Goal: Task Accomplishment & Management: Use online tool/utility

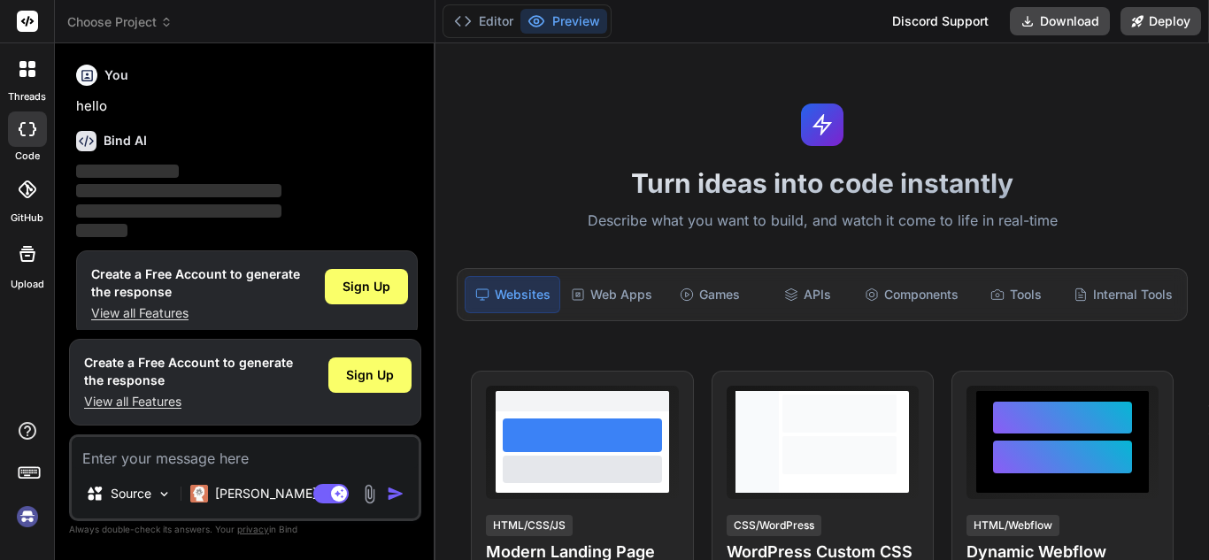
type textarea "x"
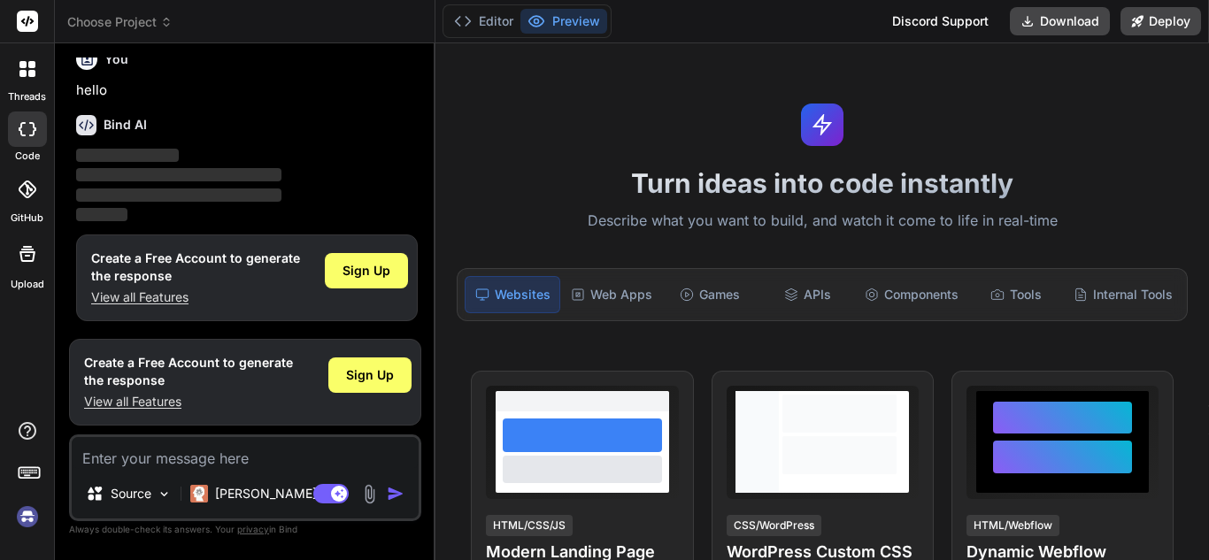
click at [114, 458] on textarea at bounding box center [245, 453] width 347 height 32
paste textarea "use react js + vite -Social Media Feed (Twitter) 🎯 Goal: Build a feed system wh…"
type textarea "use react js + vite -Social Media Feed (Twitter) 🎯 Goal: Build a feed system wh…"
type textarea "x"
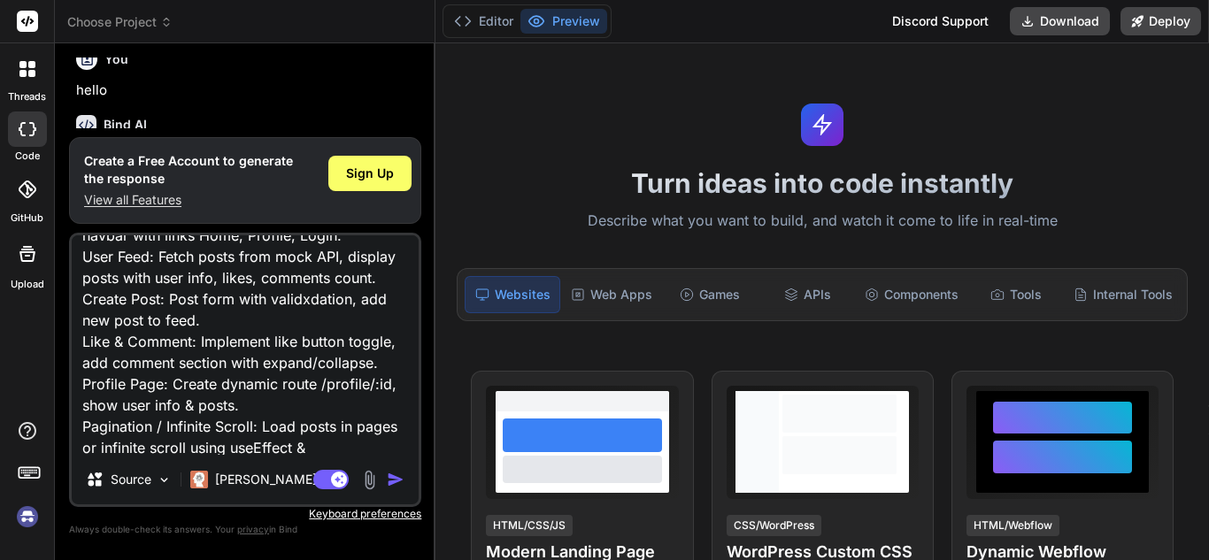
scroll to position [216, 0]
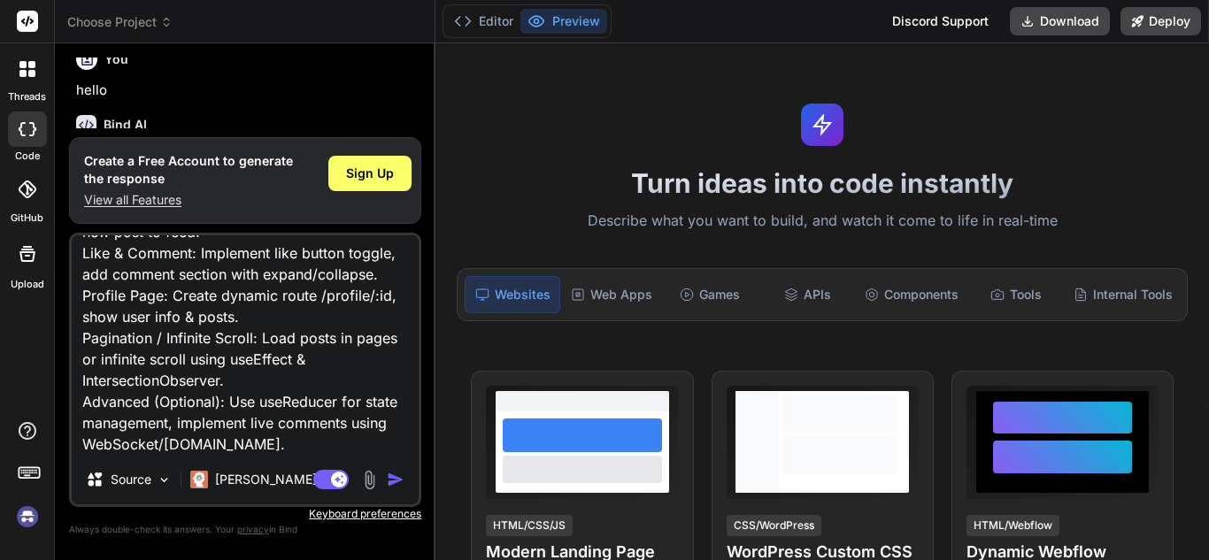
click at [244, 446] on textarea "use react js + vite -Social Media Feed (Twitter) 🎯 Goal: Build a feed system wh…" at bounding box center [245, 345] width 347 height 220
type textarea "use react js + vite -Social Media Feed (Twitter) 🎯 Goal: Build a feed system wh…"
type textarea "x"
type textarea "use react js + vite -Social Media Feed (Twitter) 🎯 Goal: Build a feed system wh…"
type textarea "x"
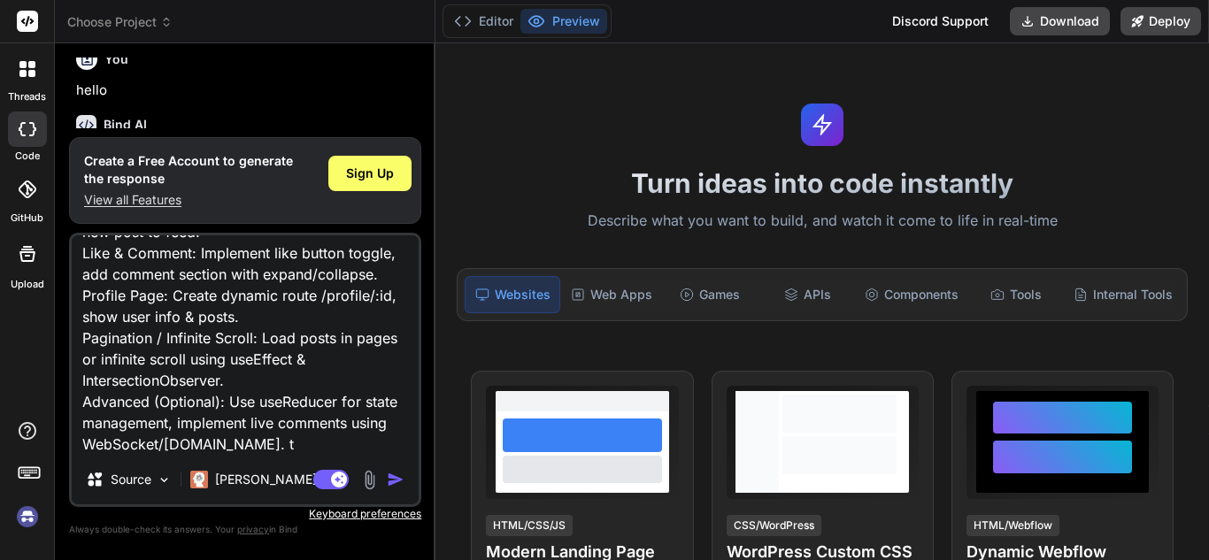
type textarea "use react js + vite -Social Media Feed (Twitter) 🎯 Goal: Build a feed system wh…"
type textarea "x"
type textarea "use react js + vite -Social Media Feed (Twitter) 🎯 Goal: Build a feed system wh…"
type textarea "x"
type textarea "use react js + vite -Social Media Feed (Twitter) 🎯 Goal: Build a feed system wh…"
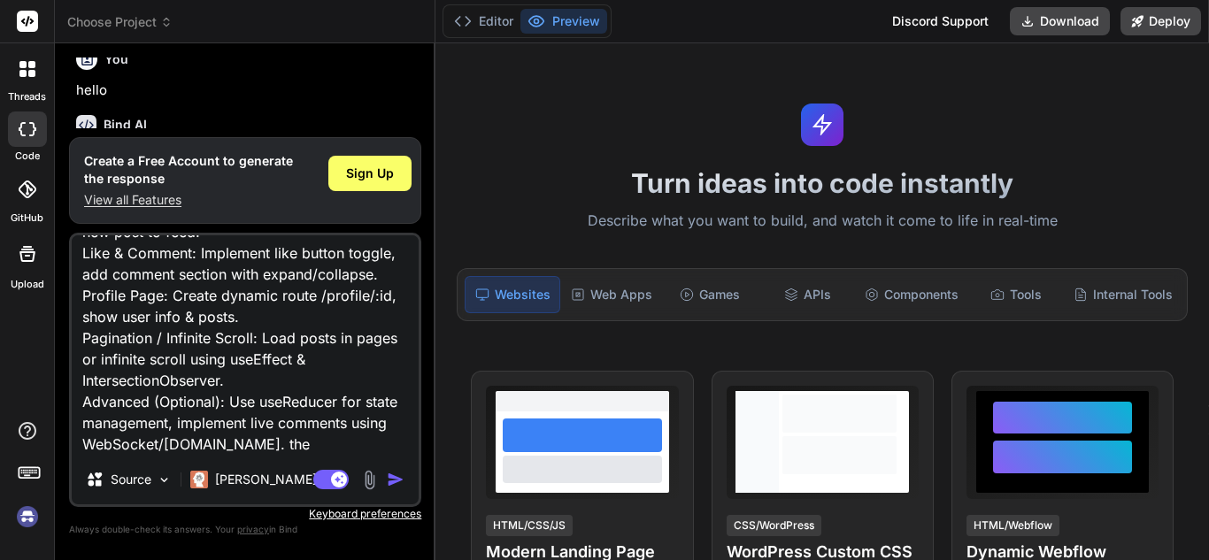
type textarea "x"
type textarea "use react js + vite -Social Media Feed (Twitter) 🎯 Goal: Build a feed system wh…"
type textarea "x"
type textarea "use react js + vite -Social Media Feed (Twitter) 🎯 Goal: Build a feed system wh…"
type textarea "x"
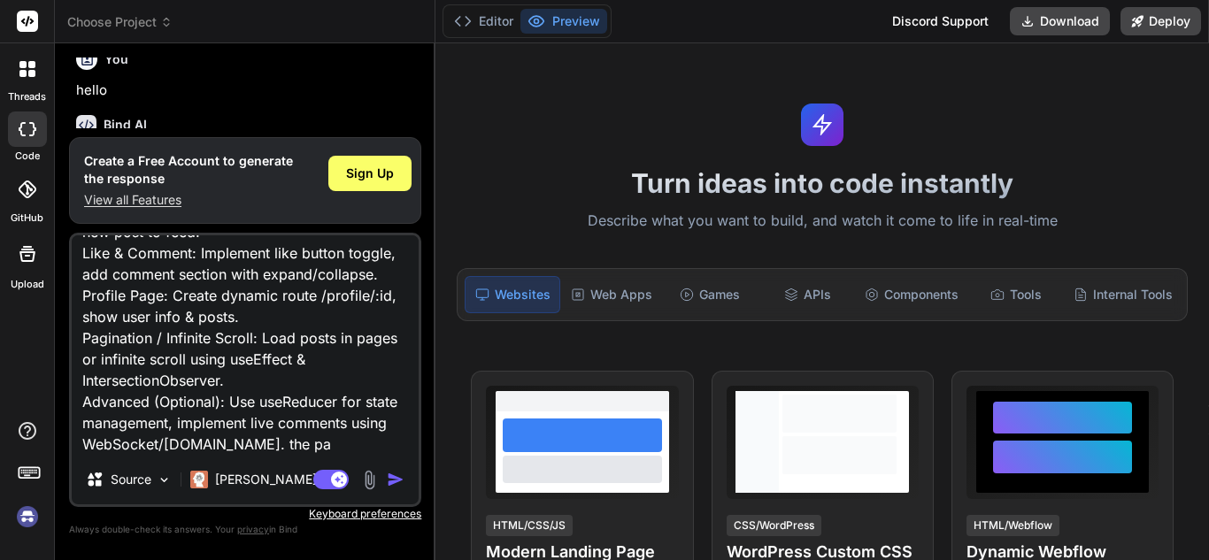
type textarea "use react js + vite -Social Media Feed (Twitter) 🎯 Goal: Build a feed system wh…"
type textarea "x"
type textarea "use react js + vite -Social Media Feed (Twitter) 🎯 Goal: Build a feed system wh…"
type textarea "x"
type textarea "use react js + vite -Social Media Feed (Twitter) 🎯 Goal: Build a feed system wh…"
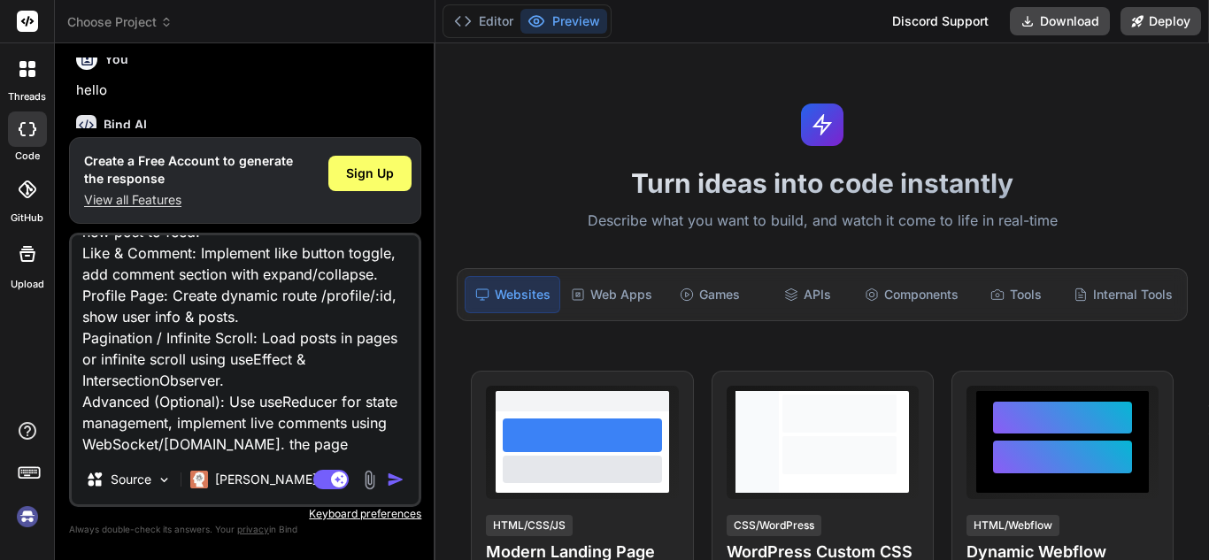
type textarea "x"
type textarea "use react js + vite -Social Media Feed (Twitter) 🎯 Goal: Build a feed system wh…"
type textarea "x"
type textarea "use react js + vite -Social Media Feed (Twitter) 🎯 Goal: Build a feed system wh…"
type textarea "x"
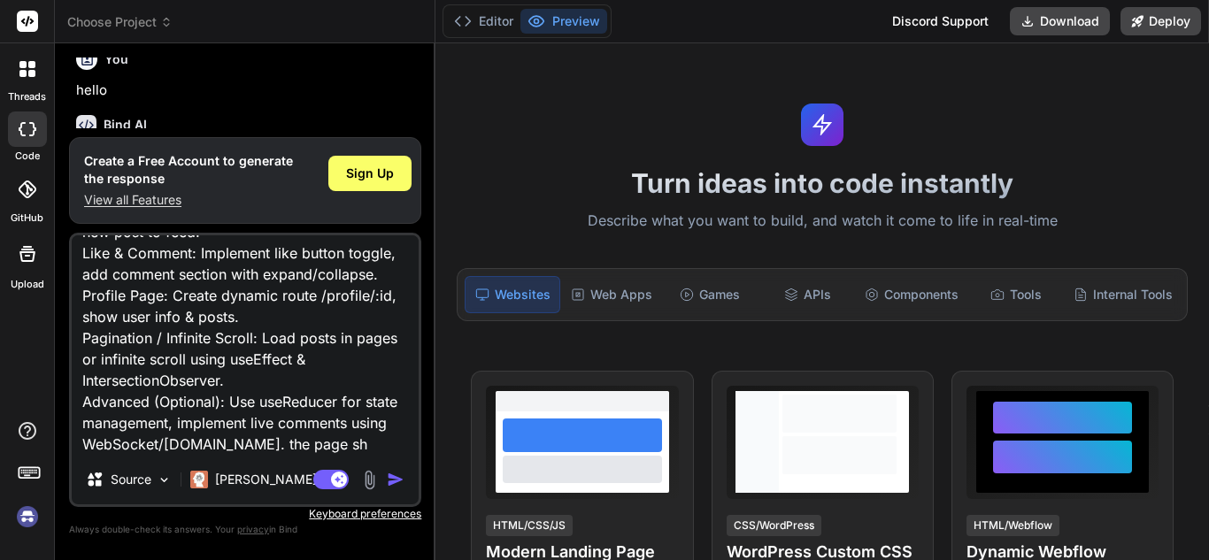
type textarea "use react js + vite -Social Media Feed (Twitter) 🎯 Goal: Build a feed system wh…"
type textarea "x"
type textarea "use react js + vite -Social Media Feed (Twitter) 🎯 Goal: Build a feed system wh…"
type textarea "x"
type textarea "use react js + vite -Social Media Feed (Twitter) 🎯 Goal: Build a feed system wh…"
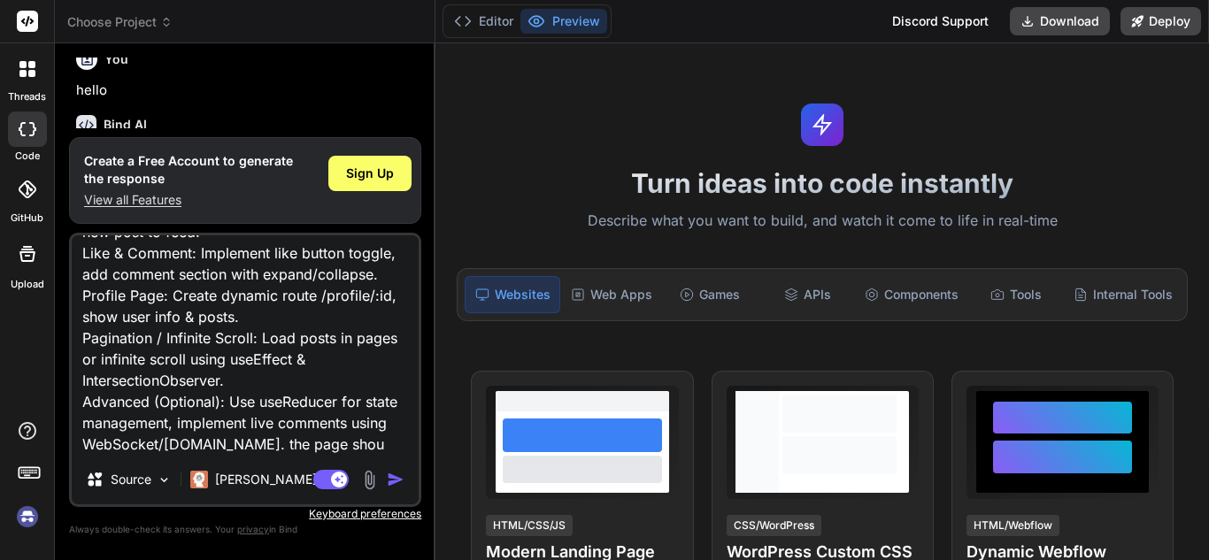
type textarea "x"
type textarea "use react js + vite -Social Media Feed (Twitter) 🎯 Goal: Build a feed system wh…"
type textarea "x"
type textarea "use react js + vite -Social Media Feed (Twitter) 🎯 Goal: Build a feed system wh…"
type textarea "x"
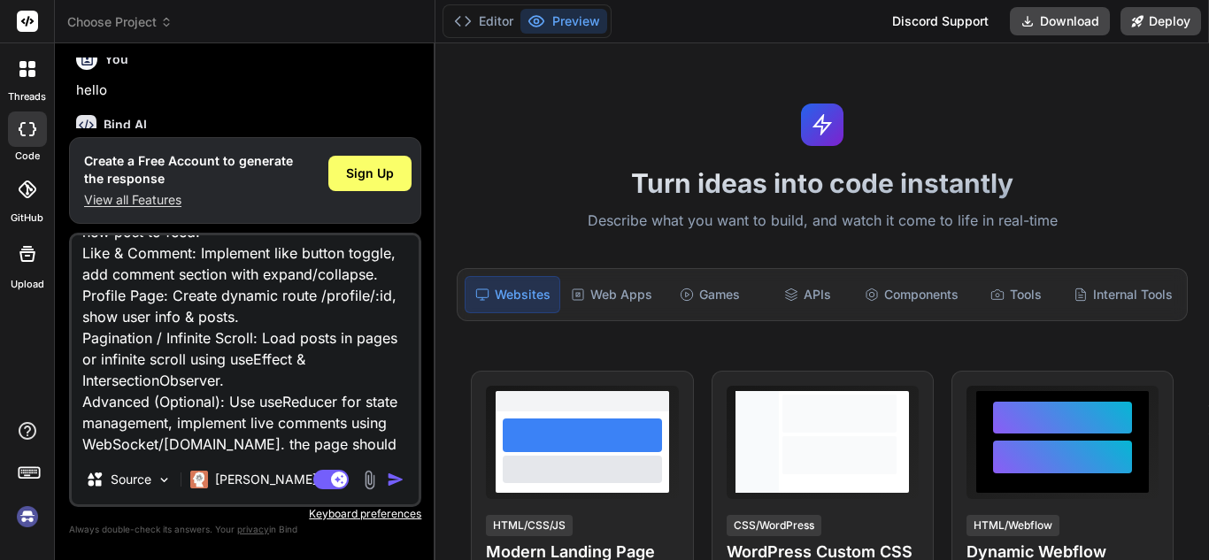
type textarea "use react js + vite -Social Media Feed (Twitter) 🎯 Goal: Build a feed system wh…"
type textarea "x"
type textarea "use react js + vite -Social Media Feed (Twitter) 🎯 Goal: Build a feed system wh…"
type textarea "x"
type textarea "use react js + vite -Social Media Feed (Twitter) 🎯 Goal: Build a feed system wh…"
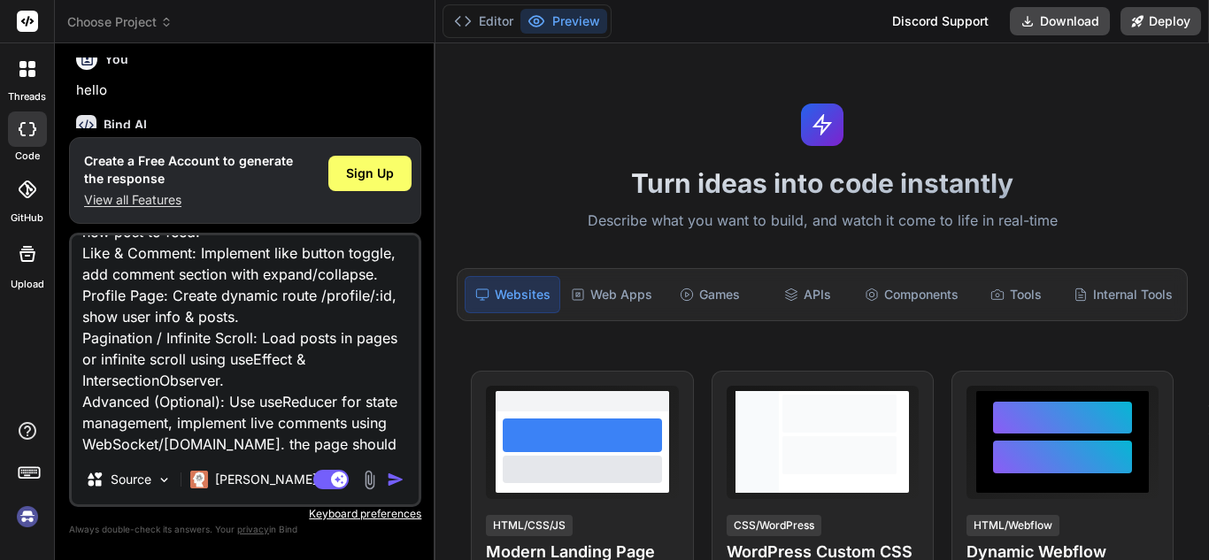
type textarea "x"
type textarea "use react js + vite -Social Media Feed (Twitter) 🎯 Goal: Build a feed system wh…"
type textarea "x"
type textarea "use react js + vite -Social Media Feed (Twitter) 🎯 Goal: Build a feed system wh…"
type textarea "x"
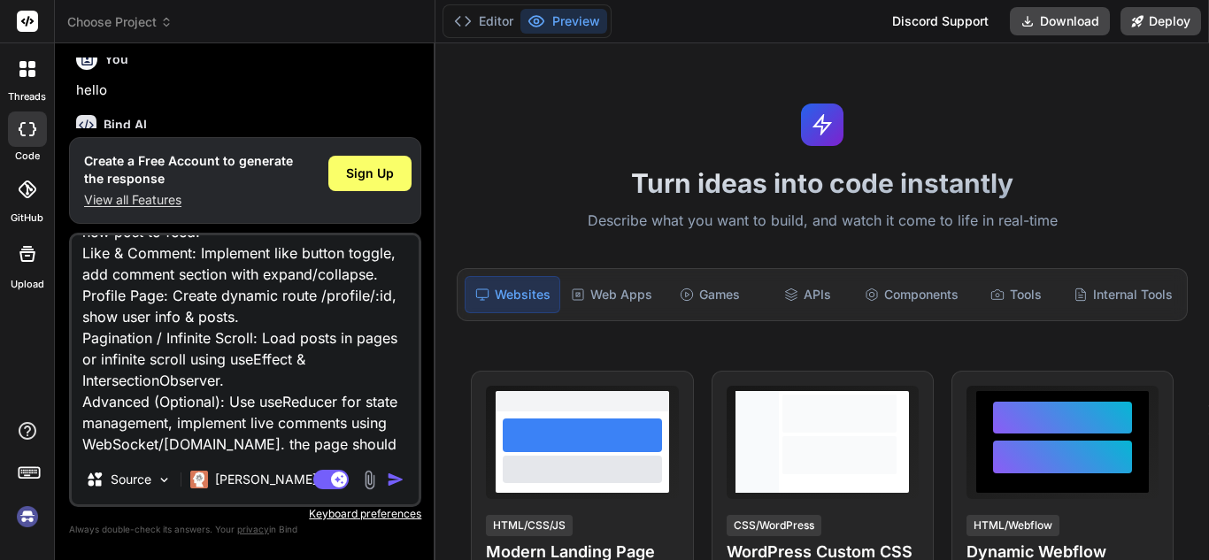
type textarea "use react js + vite -Social Media Feed (Twitter) 🎯 Goal: Build a feed system wh…"
type textarea "x"
type textarea "use react js + vite -Social Media Feed (Twitter) 🎯 Goal: Build a feed system wh…"
type textarea "x"
type textarea "use react js + vite -Social Media Feed (Twitter) 🎯 Goal: Build a feed system wh…"
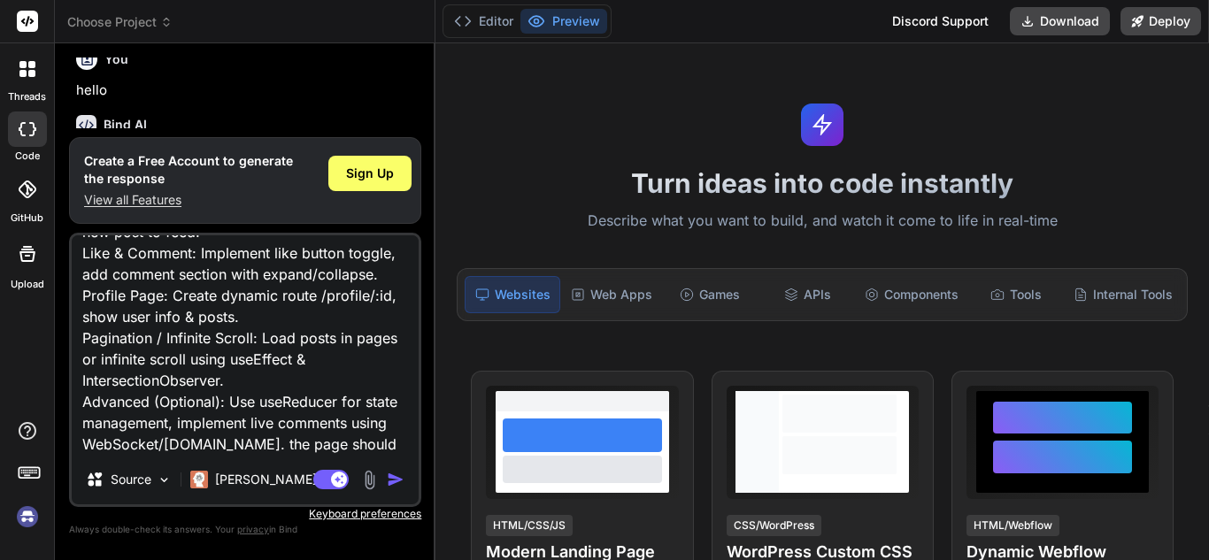
type textarea "x"
type textarea "use react js + vite -Social Media Feed (Twitter) 🎯 Goal: Build a feed system wh…"
type textarea "x"
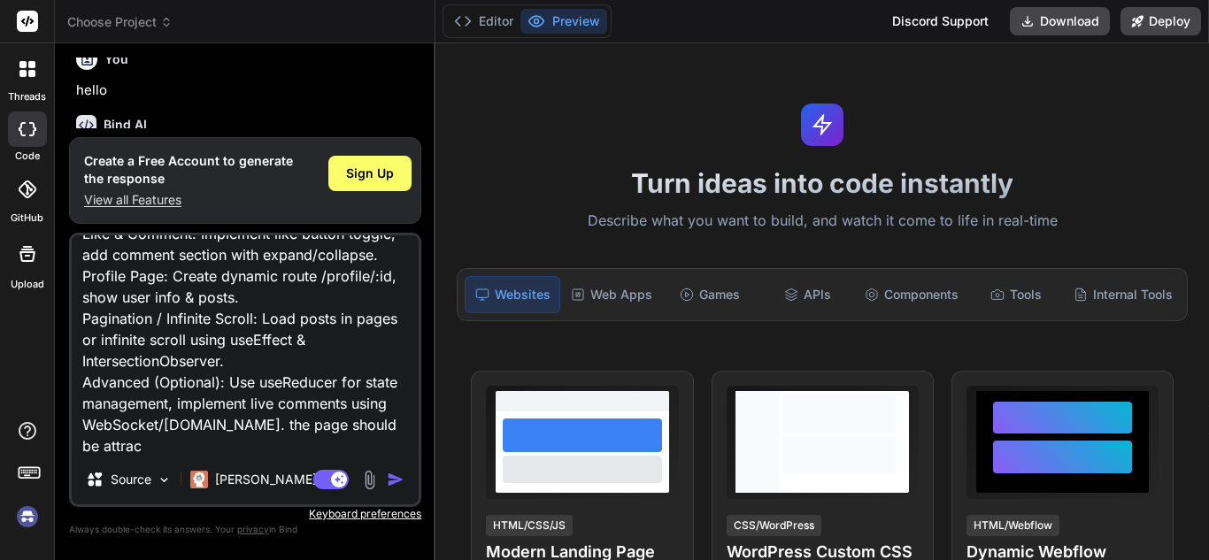
type textarea "use react js + vite -Social Media Feed (Twitter) 🎯 Goal: Build a feed system wh…"
type textarea "x"
type textarea "use react js + vite -Social Media Feed (Twitter) 🎯 Goal: Build a feed system wh…"
type textarea "x"
type textarea "use react js + vite -Social Media Feed (Twitter) 🎯 Goal: Build a feed system wh…"
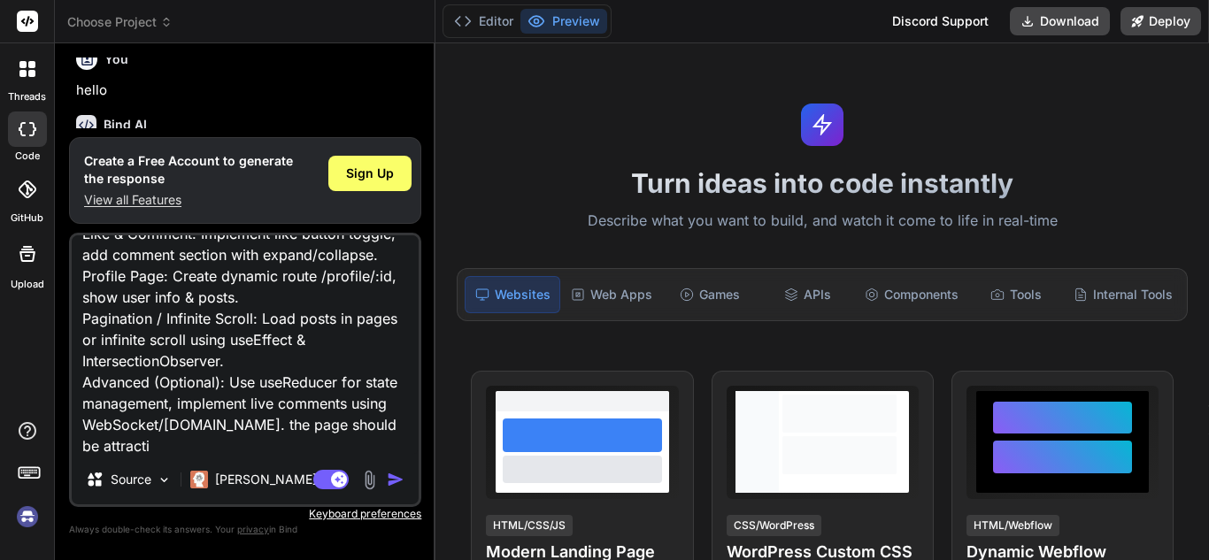
type textarea "x"
type textarea "use react js + vite -Social Media Feed (Twitter) 🎯 Goal: Build a feed system wh…"
type textarea "x"
type textarea "use react js + vite -Social Media Feed (Twitter) 🎯 Goal: Build a feed system wh…"
type textarea "x"
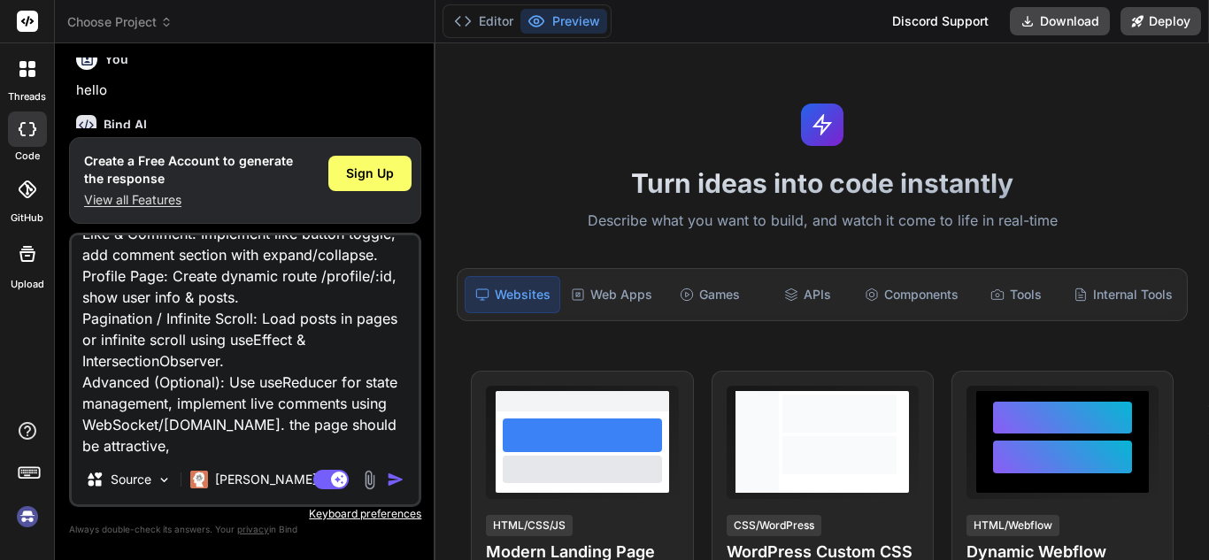
type textarea "use react js + vite -Social Media Feed (Twitter) 🎯 Goal: Build a feed system wh…"
type textarea "x"
type textarea "use react js + vite -Social Media Feed (Twitter) 🎯 Goal: Build a feed system wh…"
type textarea "x"
type textarea "use react js + vite -Social Media Feed (Twitter) 🎯 Goal: Build a feed system wh…"
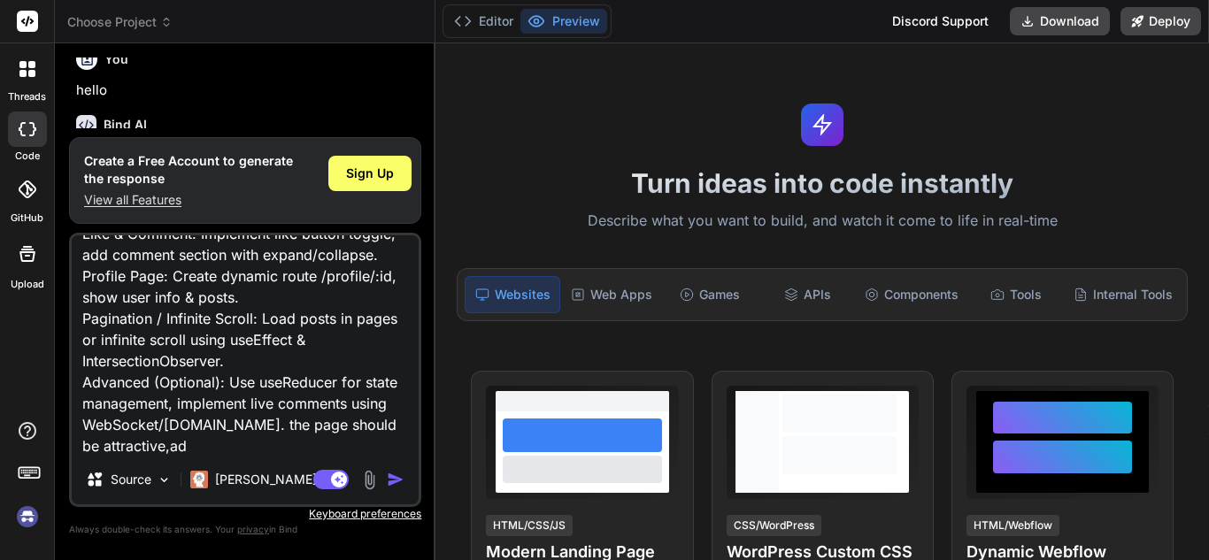
type textarea "x"
type textarea "use react js + vite -Social Media Feed (Twitter) 🎯 Goal: Build a feed system wh…"
type textarea "x"
type textarea "use react js + vite -Social Media Feed (Twitter) 🎯 Goal: Build a feed system wh…"
type textarea "x"
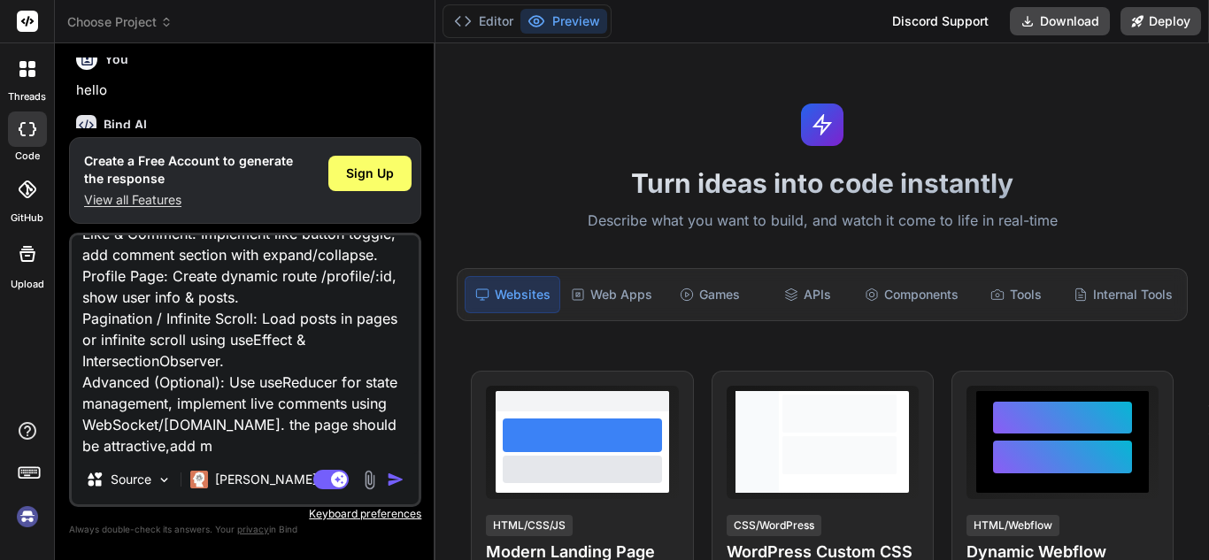
type textarea "use react js + vite -Social Media Feed (Twitter) 🎯 Goal: Build a feed system wh…"
type textarea "x"
type textarea "use react js + vite -Social Media Feed (Twitter) 🎯 Goal: Build a feed system wh…"
type textarea "x"
type textarea "use react js + vite -Social Media Feed (Twitter) 🎯 Goal: Build a feed system wh…"
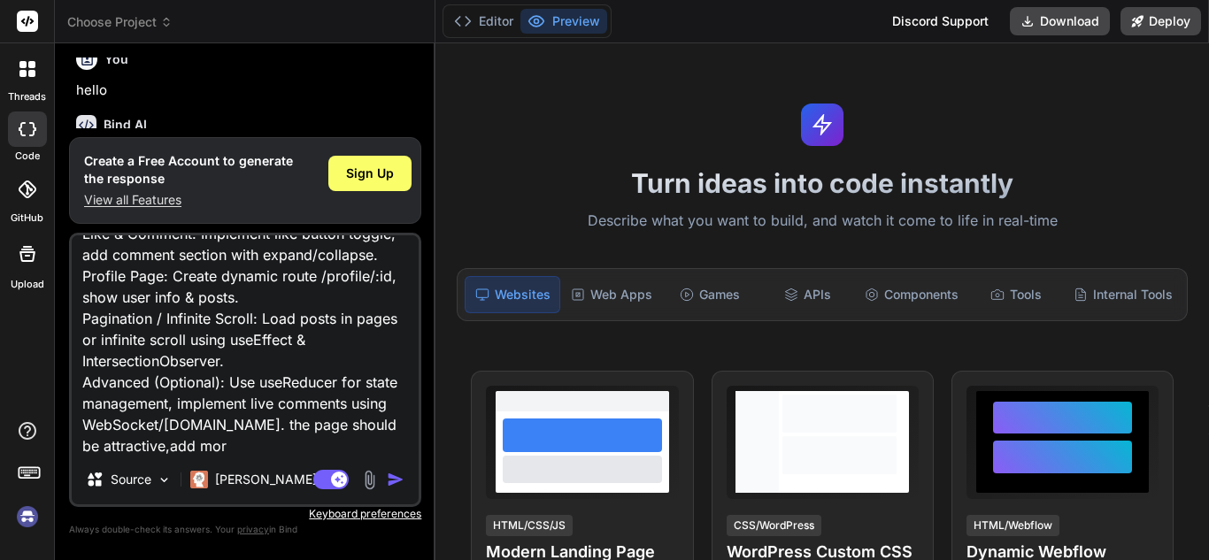
type textarea "x"
type textarea "use react js + vite -Social Media Feed (Twitter) 🎯 Goal: Build a feed system wh…"
type textarea "x"
type textarea "use react js + vite -Social Media Feed (Twitter) 🎯 Goal: Build a feed system wh…"
type textarea "x"
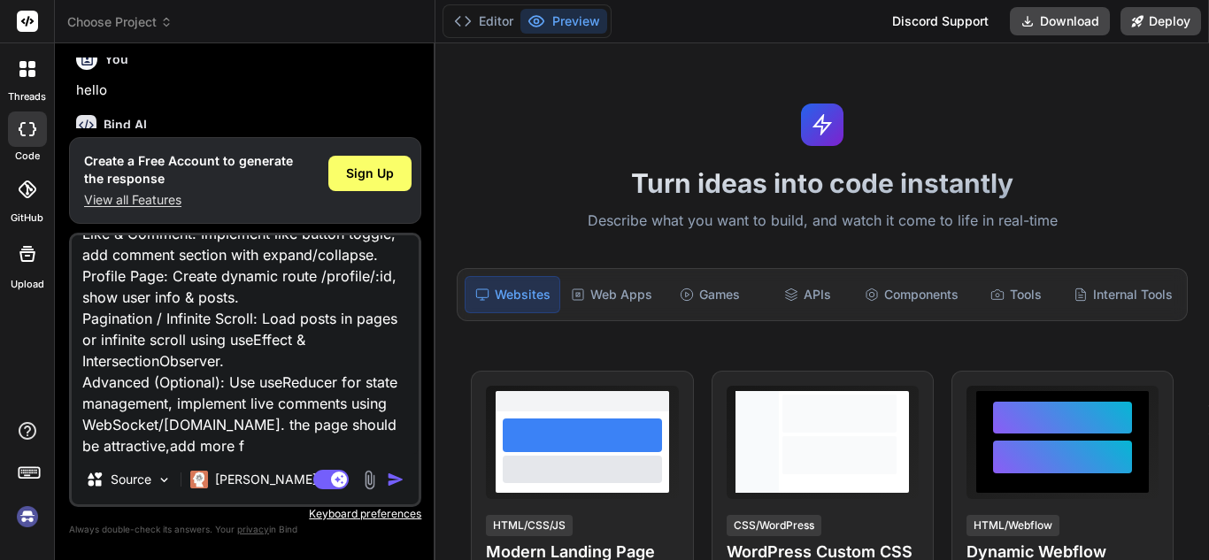
type textarea "use react js + vite -Social Media Feed (Twitter) 🎯 Goal: Build a feed system wh…"
type textarea "x"
type textarea "use react js + vite -Social Media Feed (Twitter) 🎯 Goal: Build a feed system wh…"
type textarea "x"
type textarea "use react js + vite -Social Media Feed (Twitter) 🎯 Goal: Build a feed system wh…"
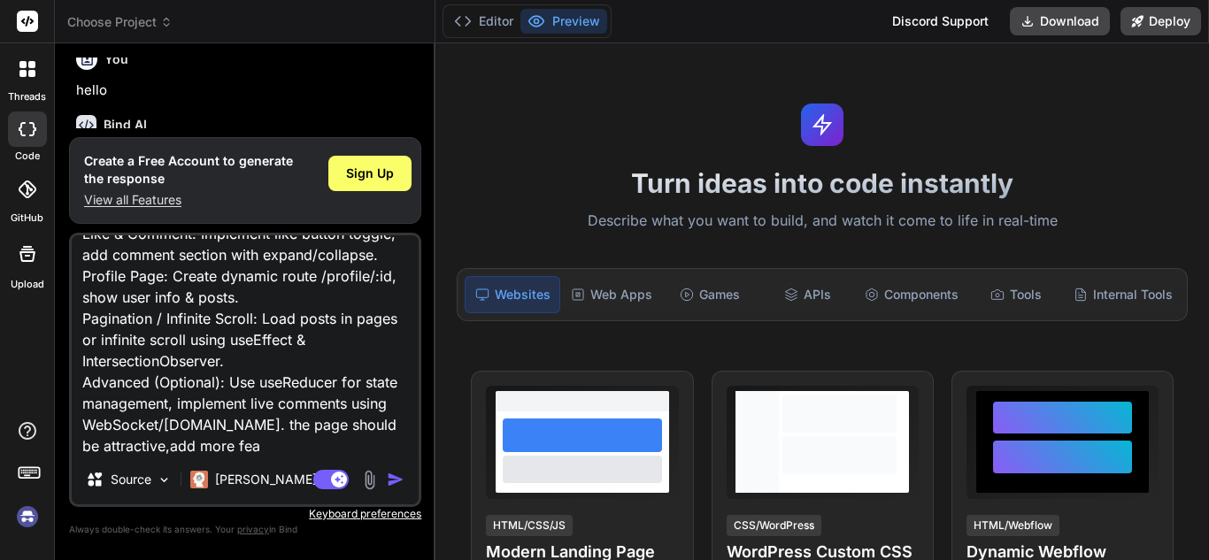
type textarea "x"
type textarea "use react js + vite -Social Media Feed (Twitter) 🎯 Goal: Build a feed system wh…"
type textarea "x"
type textarea "use react js + vite -Social Media Feed (Twitter) 🎯 Goal: Build a feed system wh…"
type textarea "x"
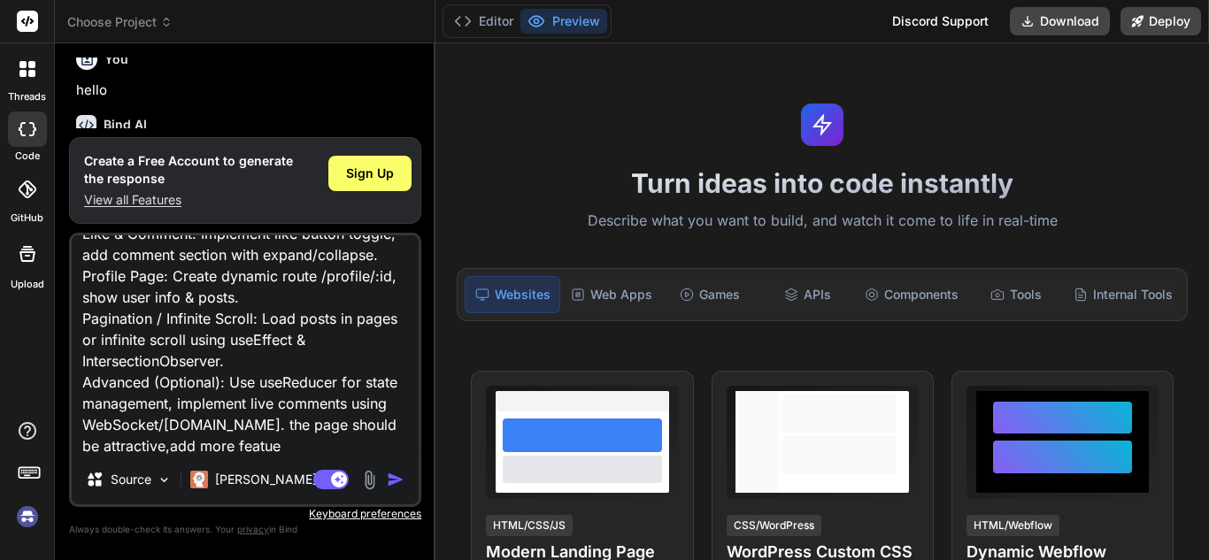
type textarea "use react js + vite -Social Media Feed (Twitter) 🎯 Goal: Build a feed system wh…"
type textarea "x"
type textarea "use react js + vite -Social Media Feed (Twitter) 🎯 Goal: Build a feed system wh…"
type textarea "x"
type textarea "use react js + vite -Social Media Feed (Twitter) 🎯 Goal: Build a feed system wh…"
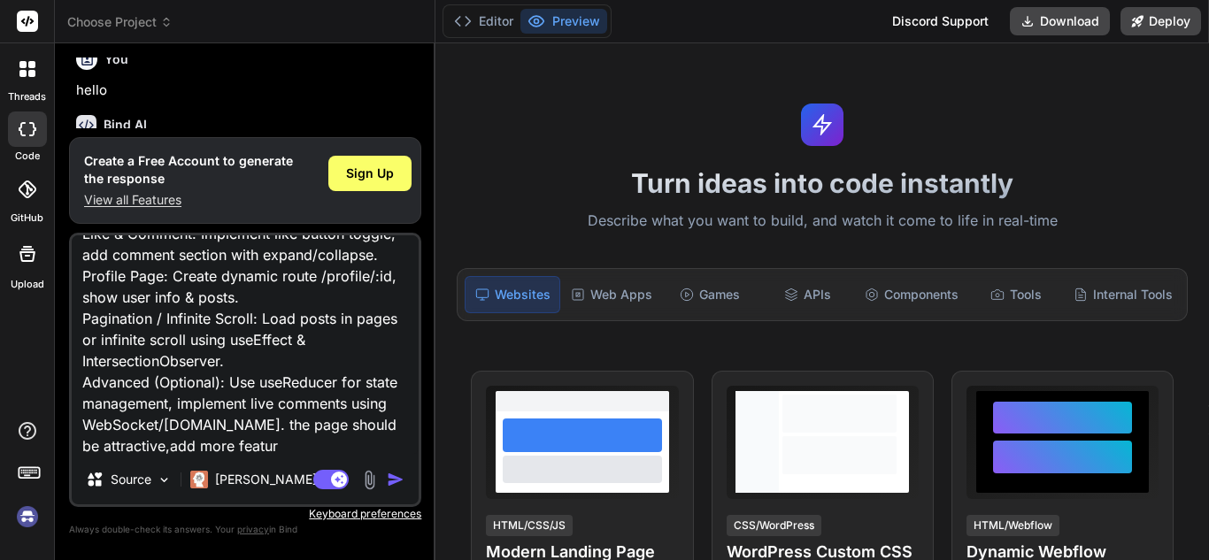
type textarea "x"
type textarea "use react js + vite -Social Media Feed (Twitter) 🎯 Goal: Build a feed system wh…"
type textarea "x"
type textarea "use react js + vite -Social Media Feed (Twitter) 🎯 Goal: Build a feed system wh…"
click at [405, 478] on button "button" at bounding box center [399, 480] width 25 height 18
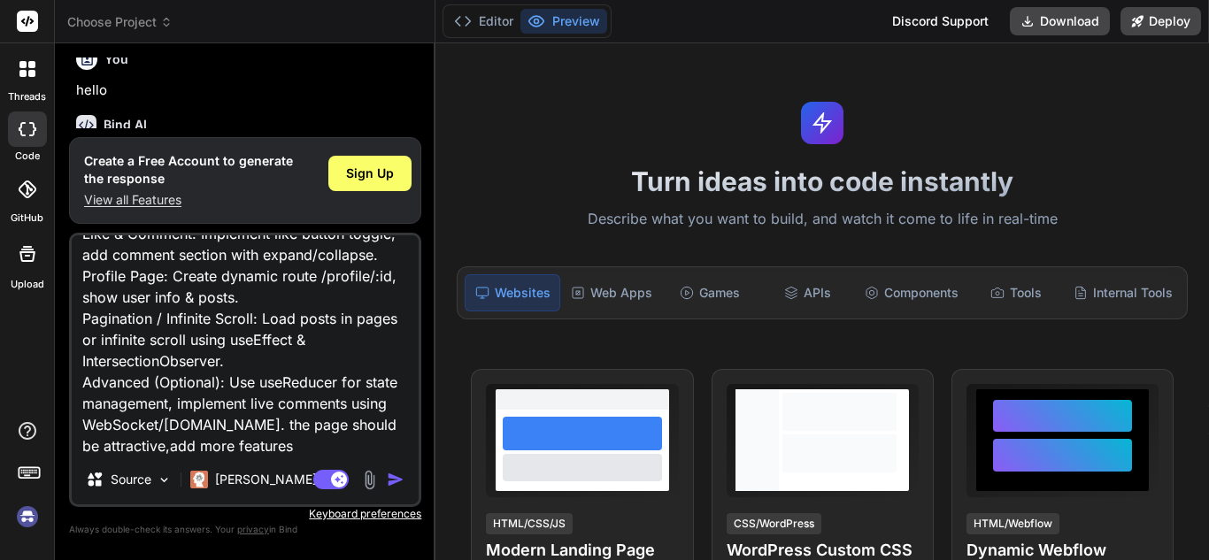
scroll to position [0, 0]
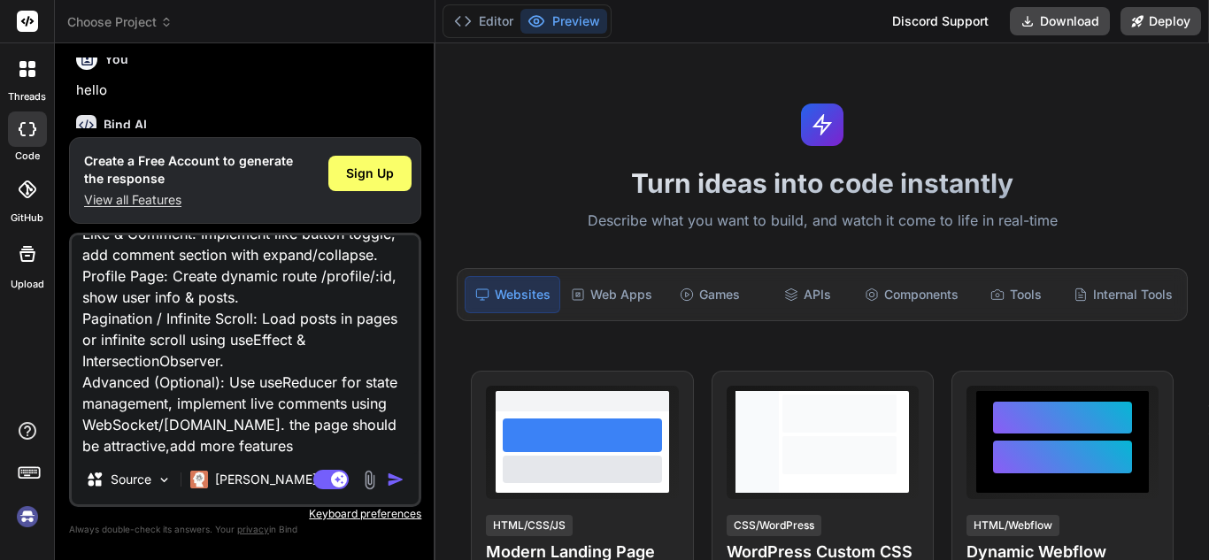
click at [383, 476] on div "Agent Mode. When this toggle is activated, AI automatically makes decisions, re…" at bounding box center [361, 479] width 102 height 21
click at [395, 480] on img "button" at bounding box center [396, 480] width 18 height 18
click at [367, 174] on span "Sign Up" at bounding box center [370, 174] width 48 height 18
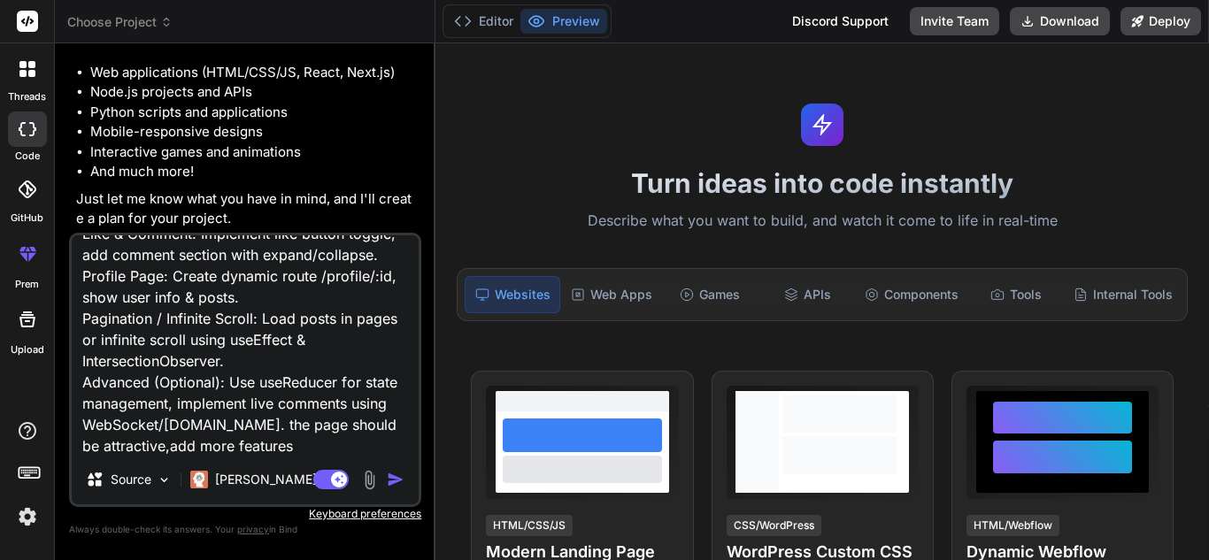
scroll to position [229, 0]
click at [396, 481] on img "button" at bounding box center [396, 480] width 18 height 18
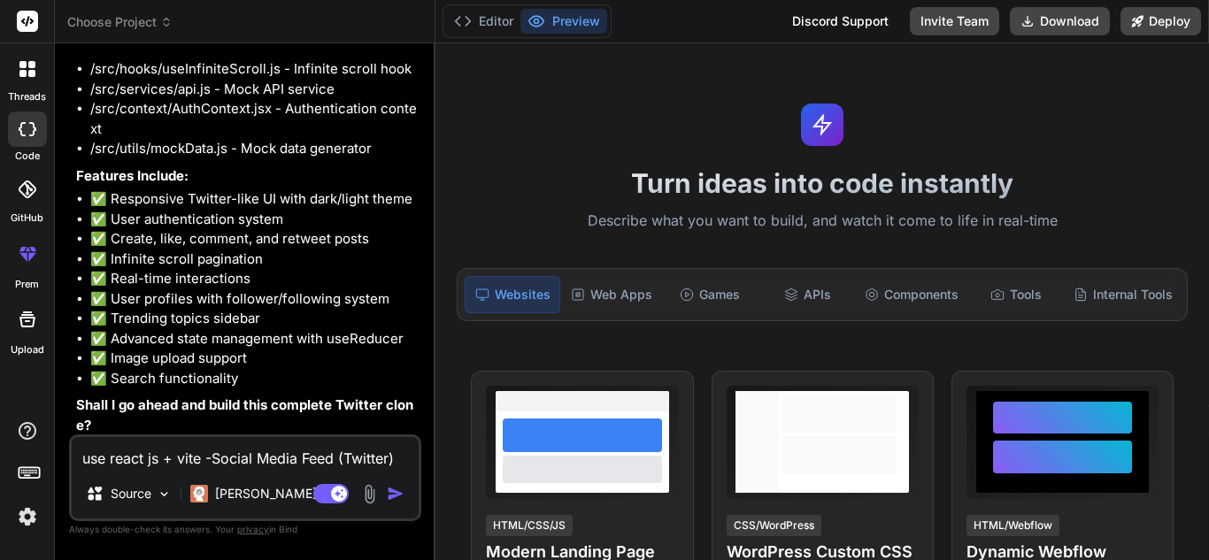
scroll to position [1112, 0]
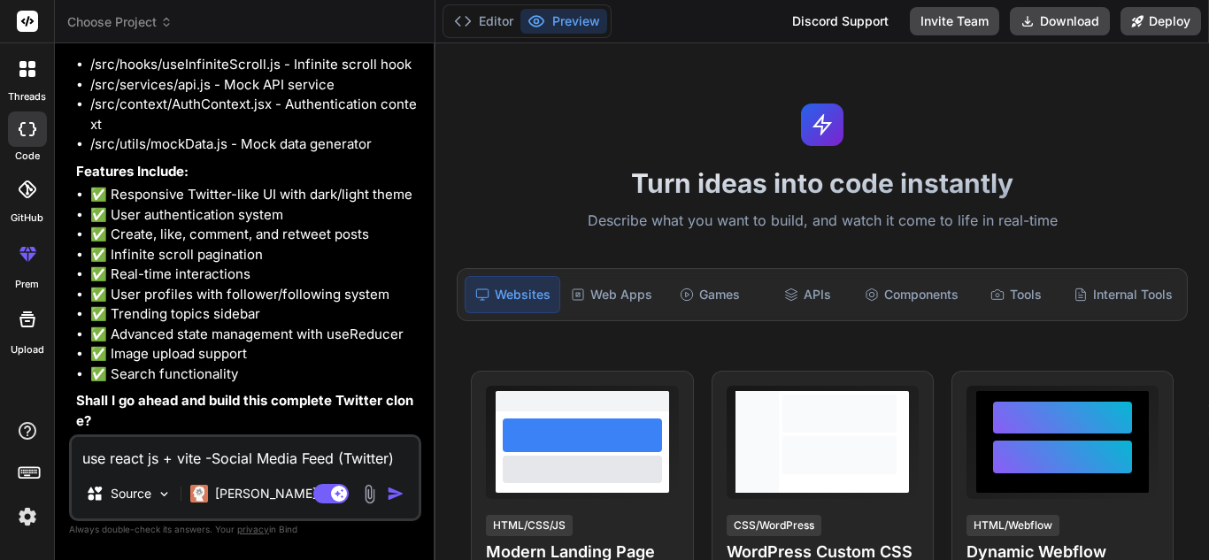
type textarea "x"
click at [122, 451] on textarea "use react js + vite -Social Media Feed (Twitter) 🎯 Goal: Build a feed system wh…" at bounding box center [245, 453] width 347 height 32
type textarea "y"
type textarea "x"
type textarea "ye"
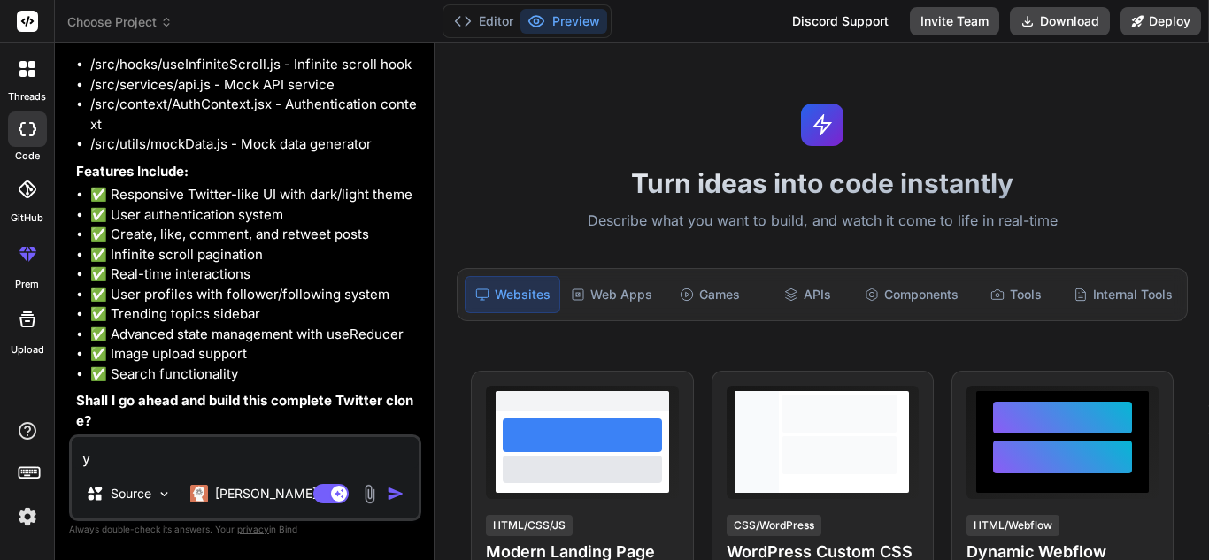
type textarea "x"
type textarea "yes"
type textarea "x"
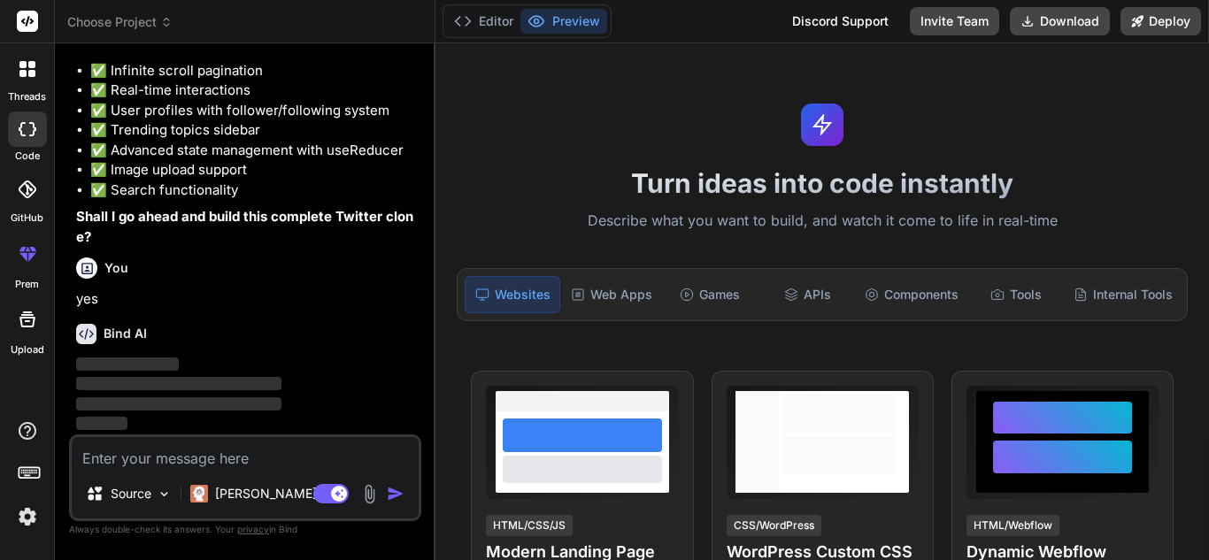
scroll to position [1296, 0]
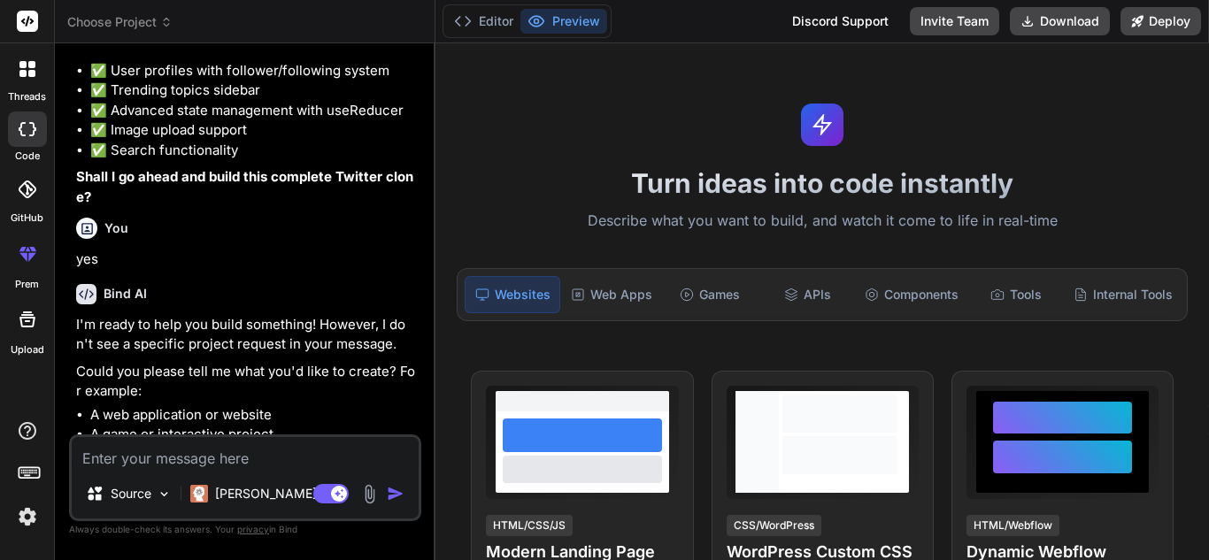
type textarea "x"
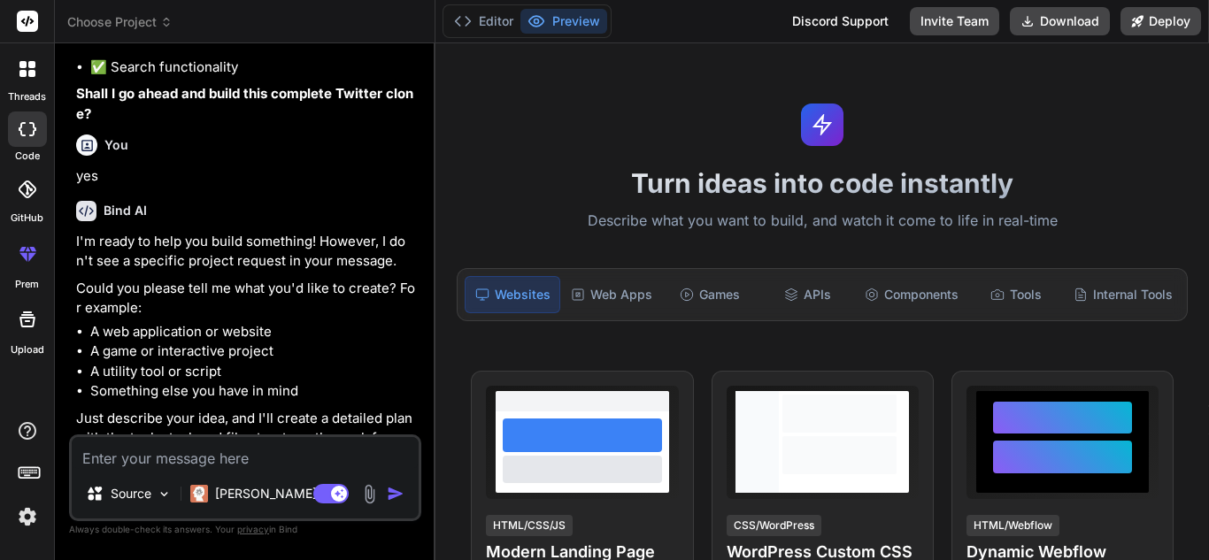
scroll to position [1483, 0]
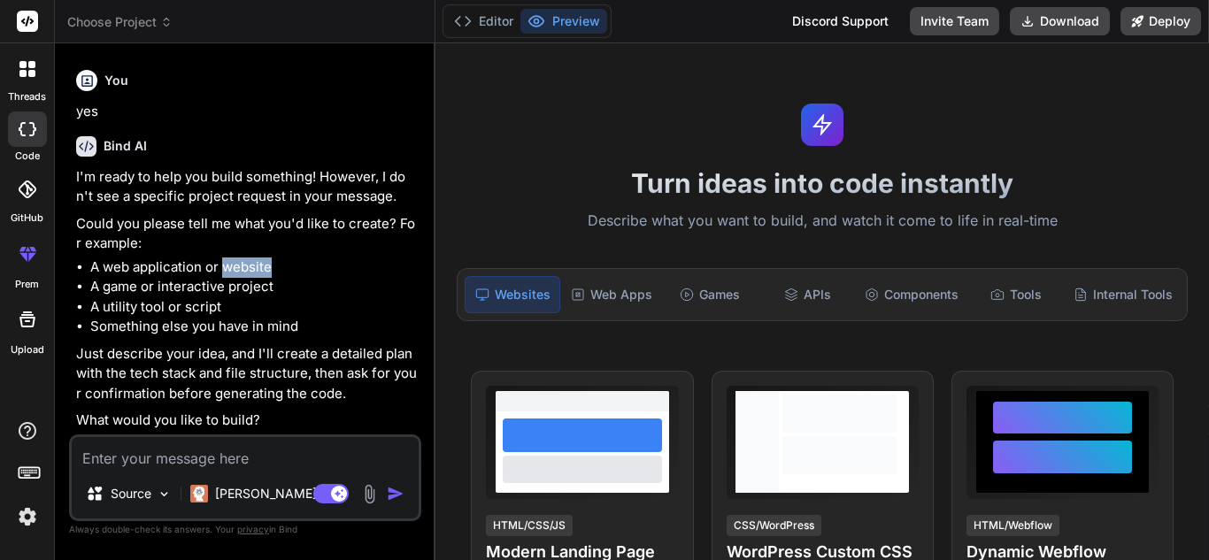
drag, startPoint x: 273, startPoint y: 263, endPoint x: 224, endPoint y: 260, distance: 49.6
click at [224, 260] on li "A web application or website" at bounding box center [253, 268] width 327 height 20
copy li "website"
click at [119, 451] on textarea at bounding box center [245, 453] width 347 height 32
paste textarea "website"
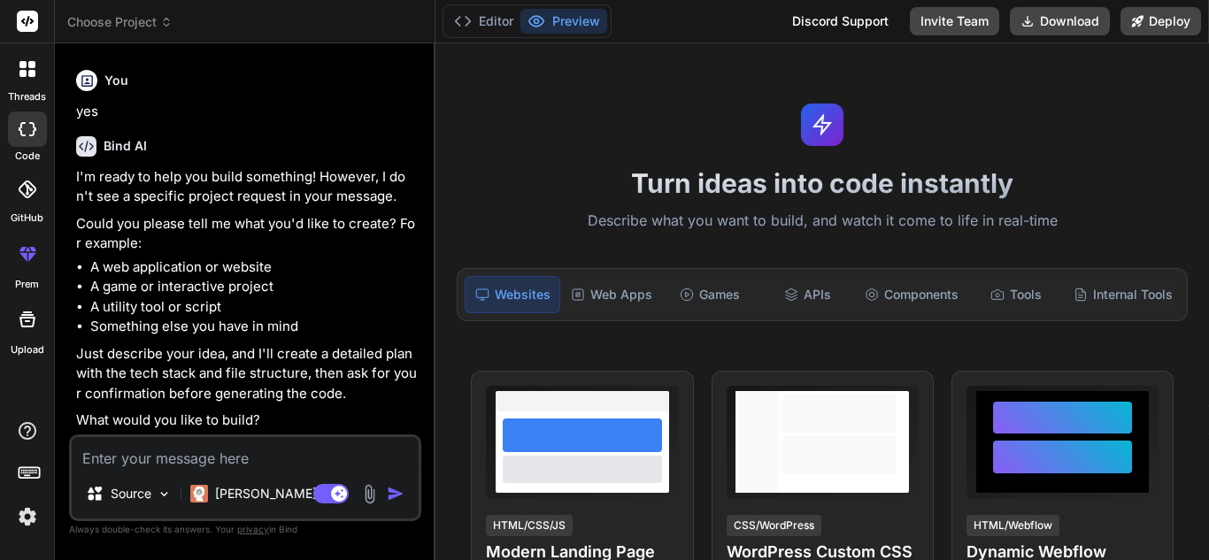
type textarea "website"
type textarea "x"
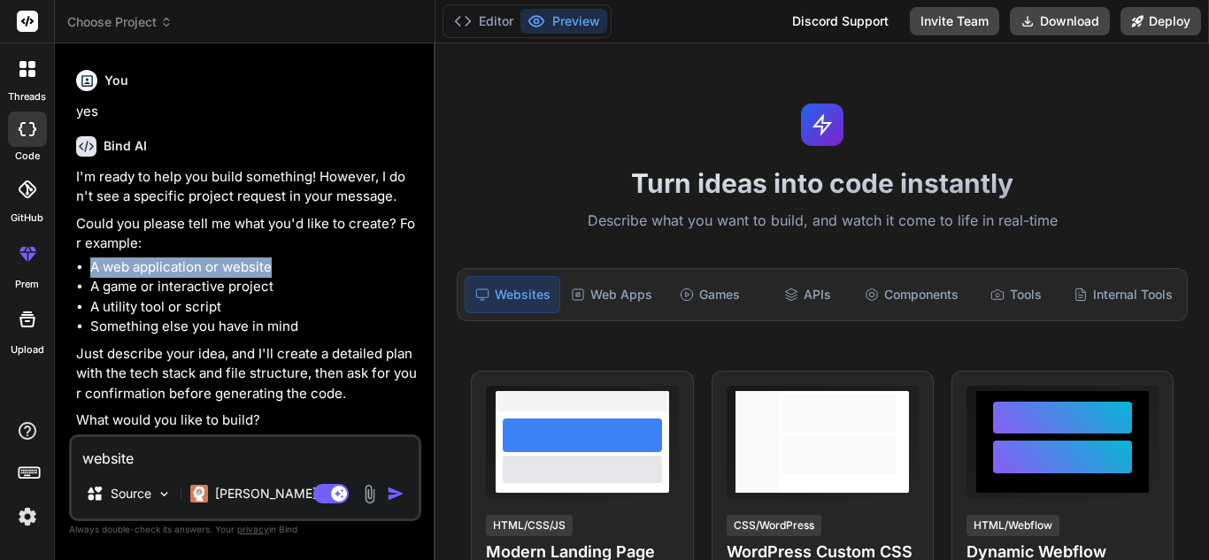
drag, startPoint x: 270, startPoint y: 270, endPoint x: 92, endPoint y: 269, distance: 177.9
click at [92, 269] on li "A web application or website" at bounding box center [253, 268] width 327 height 20
copy li "A web application or website"
click at [150, 456] on textarea "website" at bounding box center [245, 453] width 347 height 32
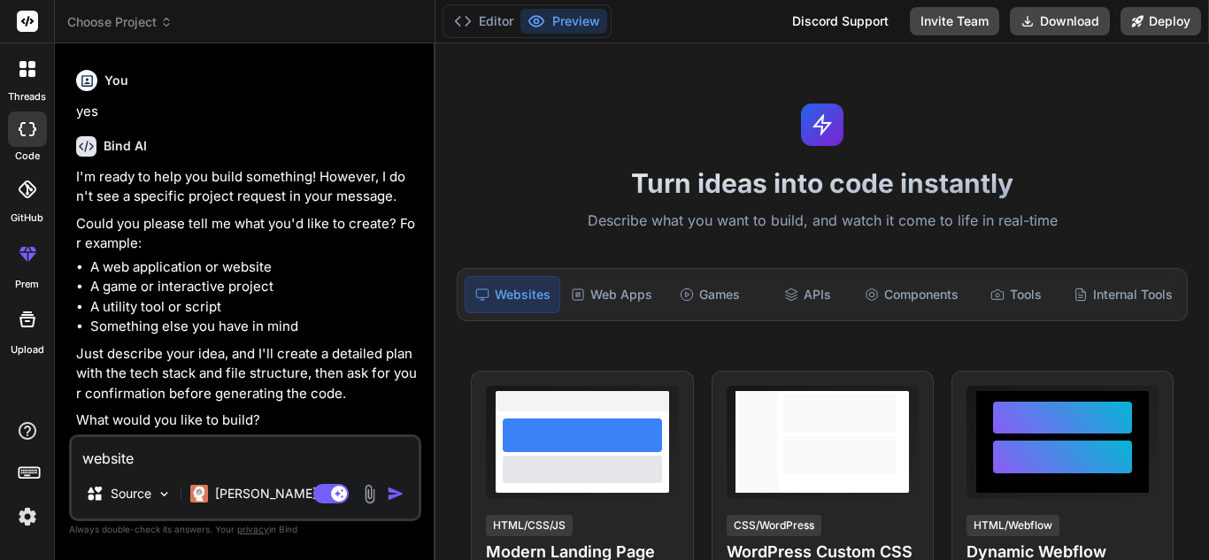
paste textarea "A web application or"
type textarea "A web application or website"
type textarea "x"
type textarea "A web application or website"
click at [389, 491] on img "button" at bounding box center [396, 494] width 18 height 18
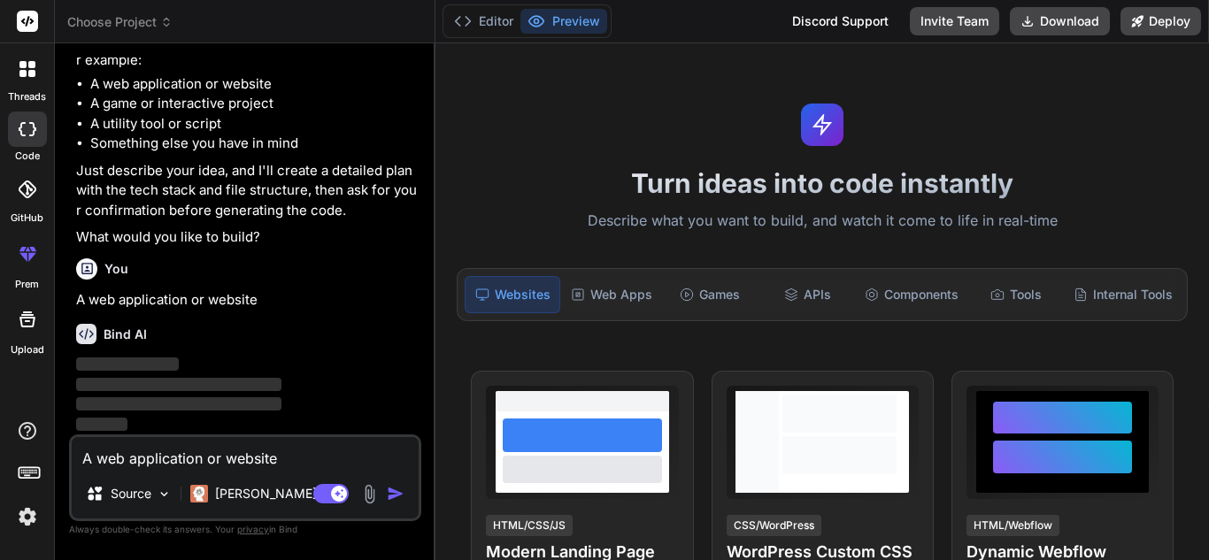
scroll to position [1667, 0]
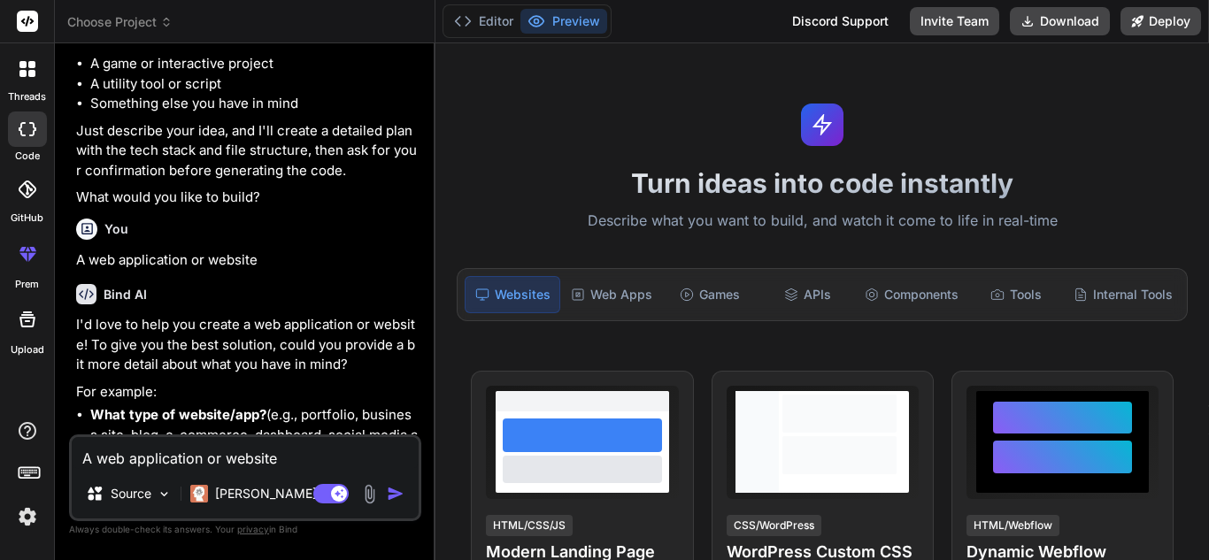
type textarea "x"
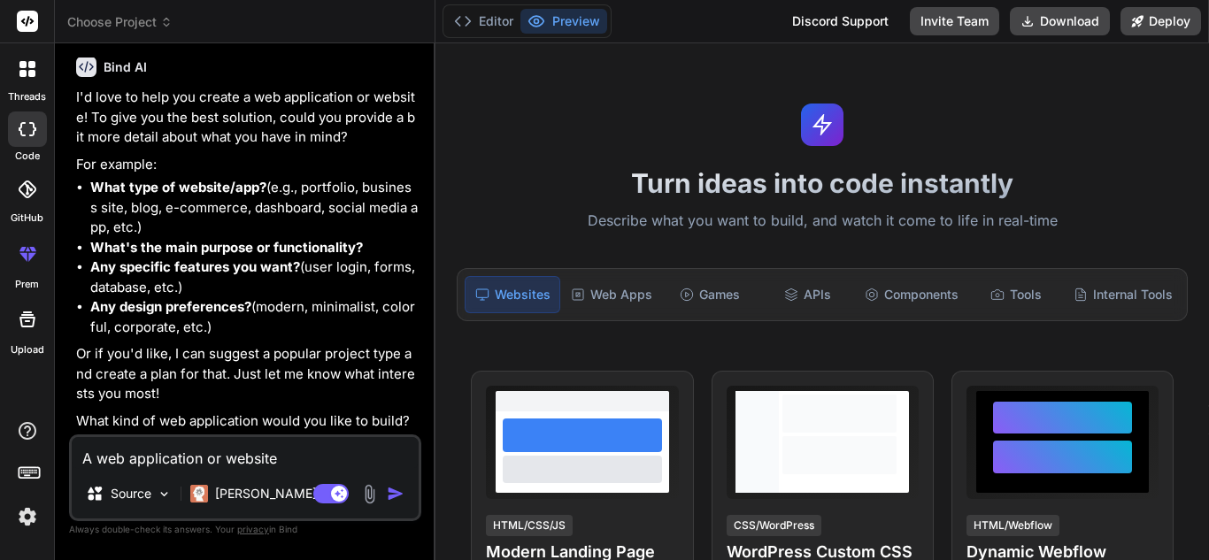
scroll to position [1934, 0]
click at [358, 210] on li "What type of website/app? (e.g., portfolio, business site, blog, e-commerce, da…" at bounding box center [253, 208] width 327 height 60
drag, startPoint x: 330, startPoint y: 204, endPoint x: 405, endPoint y: 208, distance: 75.4
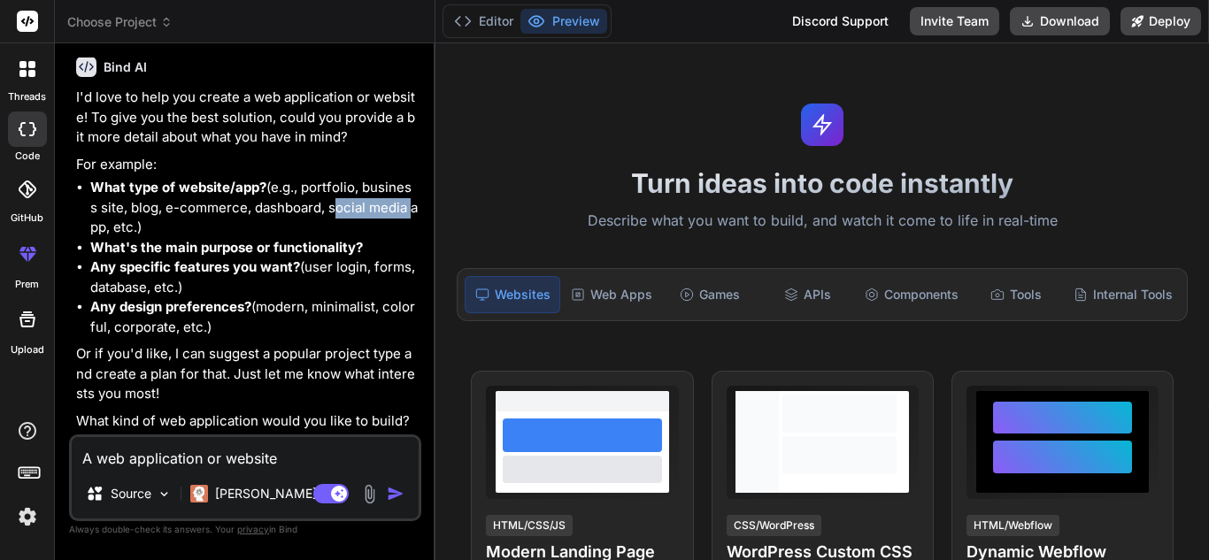
click at [405, 208] on li "What type of website/app? (e.g., portfolio, business site, blog, e-commerce, da…" at bounding box center [253, 208] width 327 height 60
copy li "social media"
click at [150, 452] on textarea "A web application or website" at bounding box center [245, 453] width 347 height 32
paste textarea "social media"
type textarea "social media"
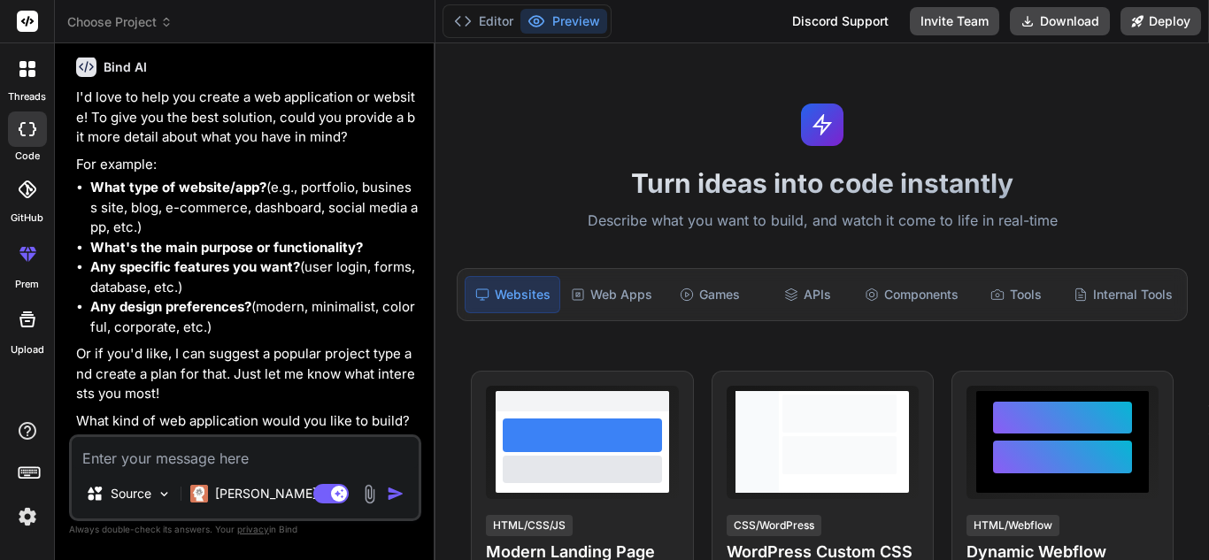
type textarea "x"
type textarea "social media,"
type textarea "x"
type textarea "social media,c"
type textarea "x"
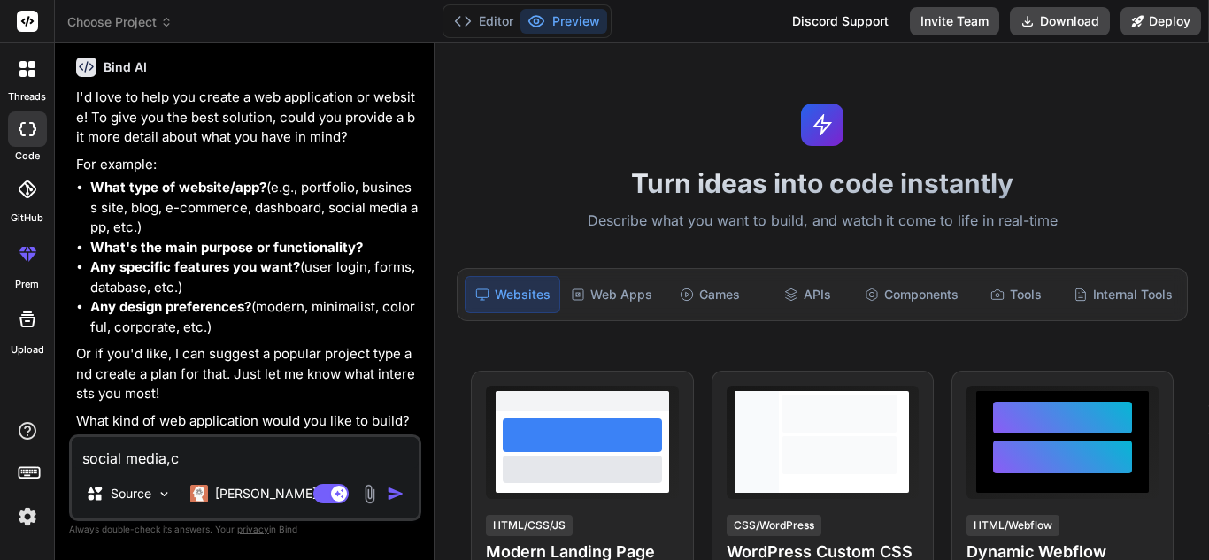
type textarea "social media,co"
type textarea "x"
type textarea "social media,col"
type textarea "x"
type textarea "social media,colo"
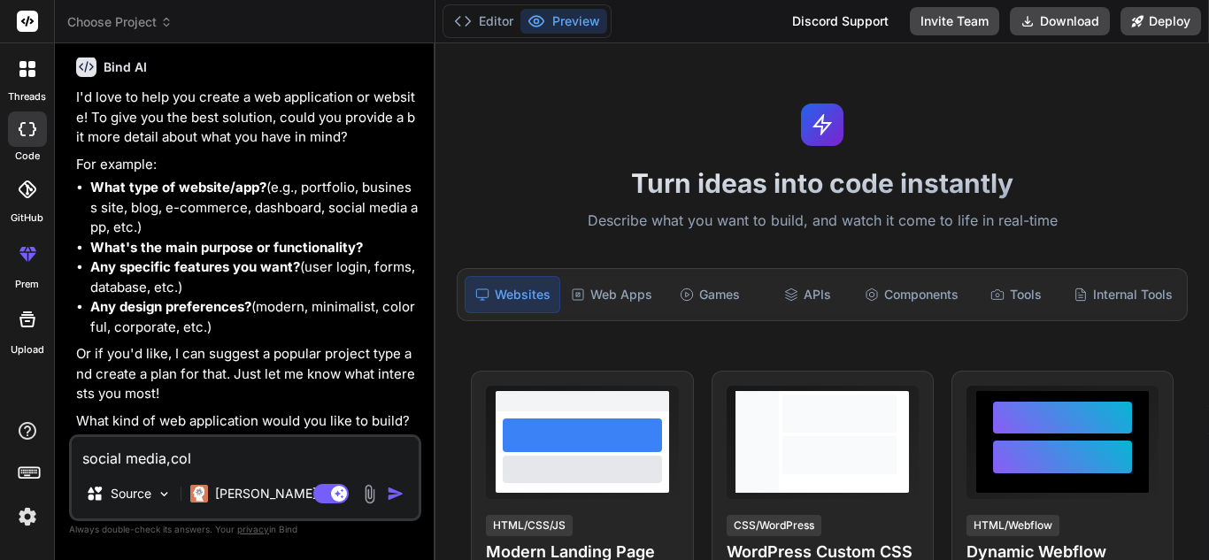
type textarea "x"
type textarea "social media,color"
type textarea "x"
type textarea "social media,colorf"
type textarea "x"
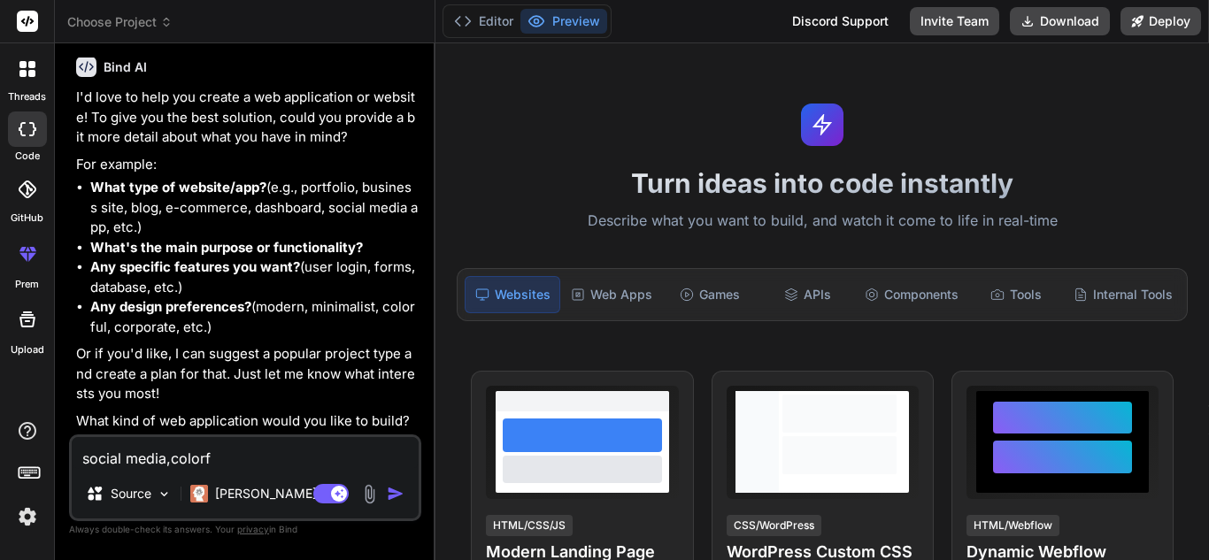
type textarea "social media,colorfu"
type textarea "x"
type textarea "social media,colorfuk"
type textarea "x"
type textarea "social media,colorfu"
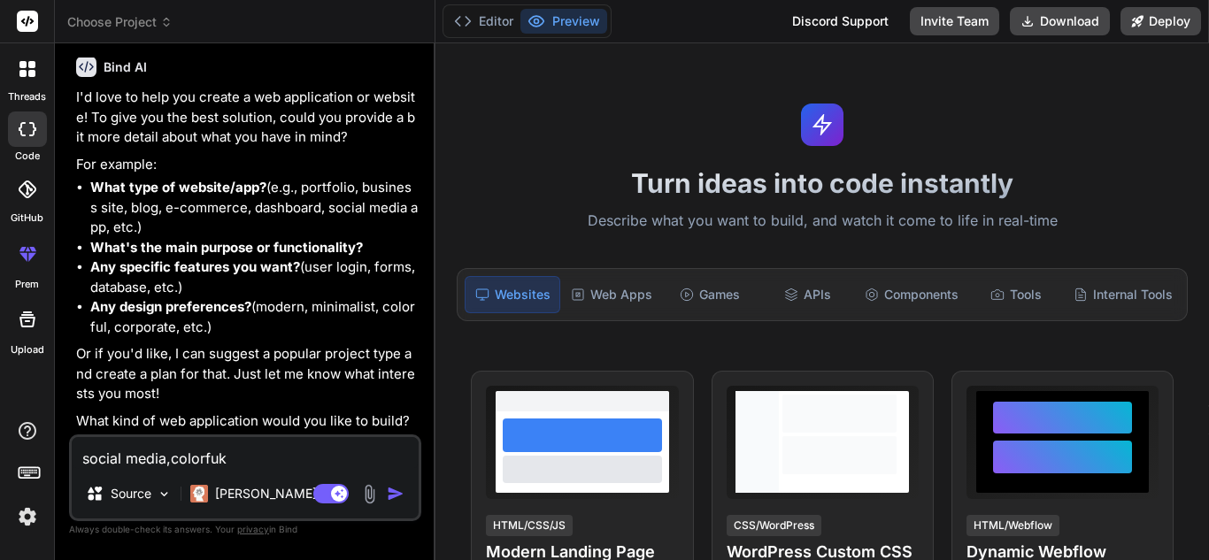
type textarea "x"
type textarea "social media,colorful"
type textarea "x"
type textarea "social media,colorful,"
type textarea "x"
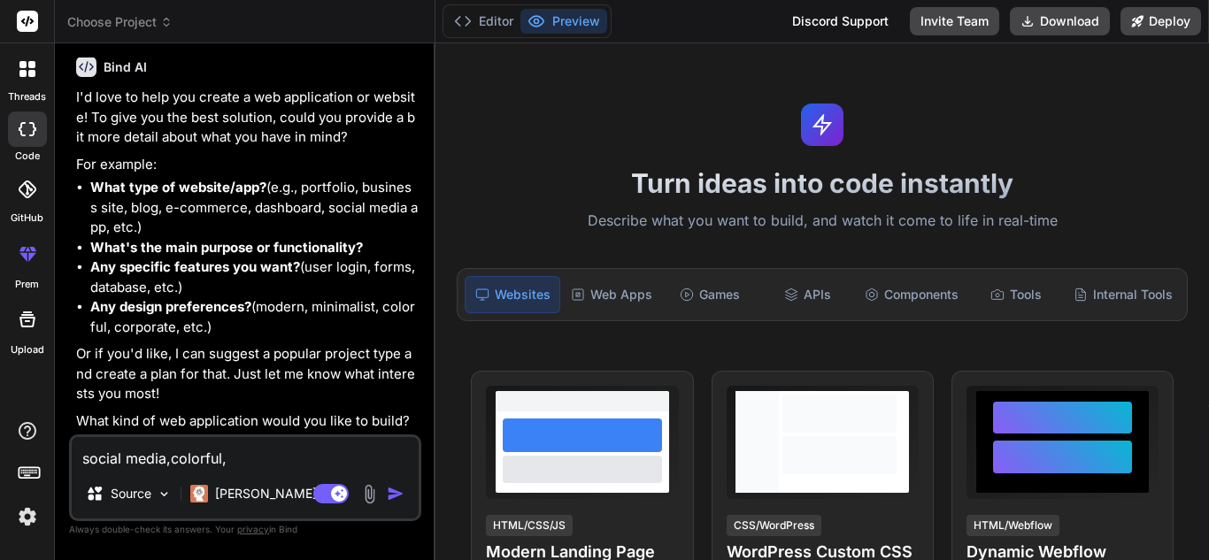
type textarea "social media,colorful,"
click at [388, 493] on img "button" at bounding box center [396, 494] width 18 height 18
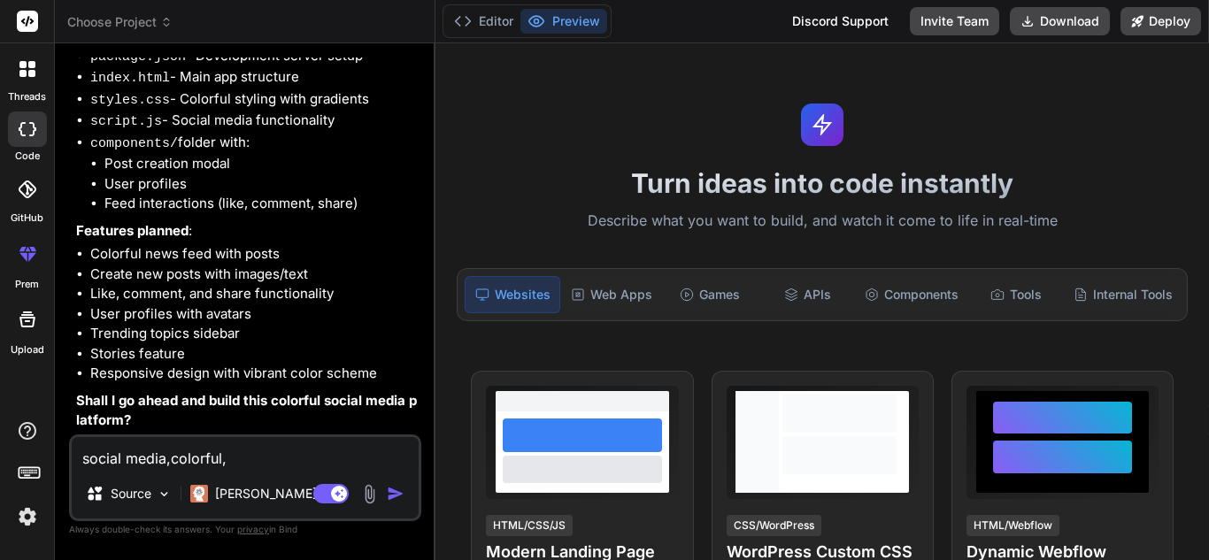
scroll to position [2588, 0]
type textarea "x"
click at [119, 451] on textarea "social media,colorful," at bounding box center [245, 453] width 347 height 32
type textarea "y"
type textarea "x"
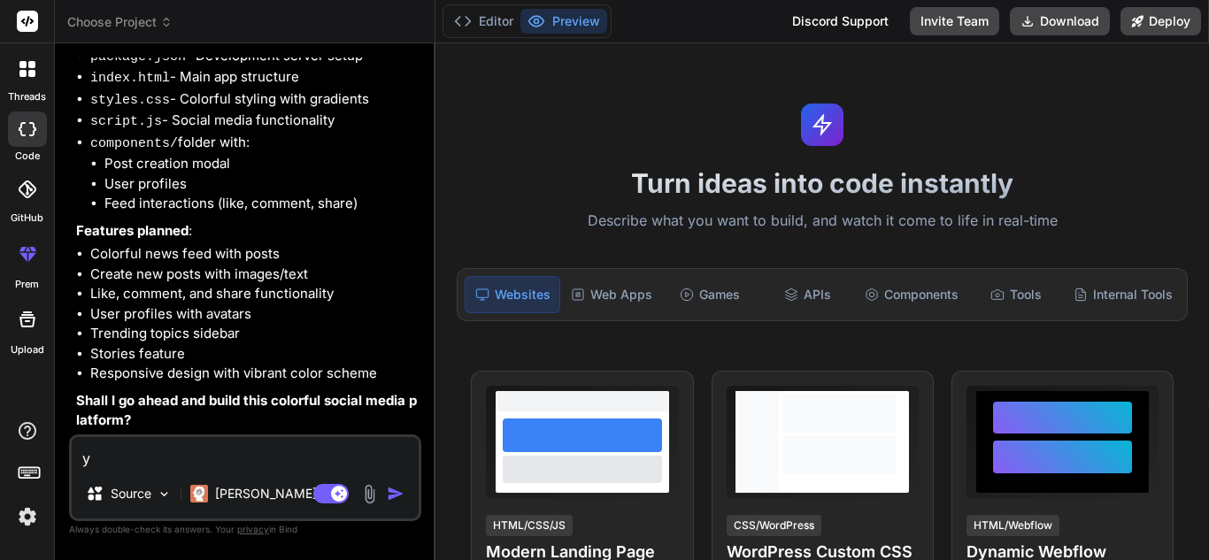
type textarea "ye"
type textarea "x"
type textarea "yes"
type textarea "x"
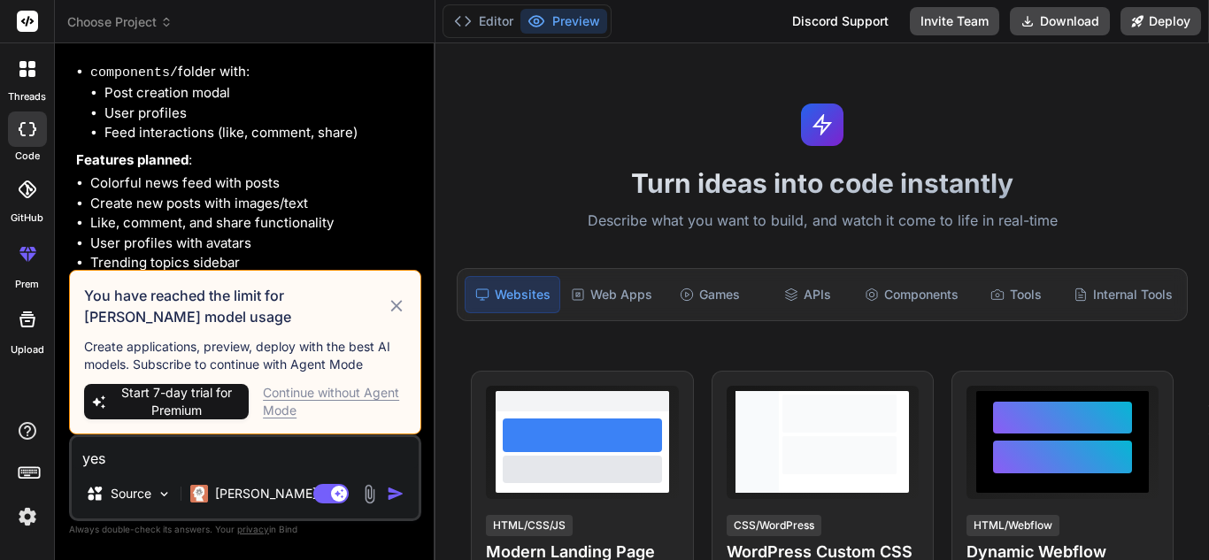
type textarea "yes"
click at [297, 389] on div "Continue without Agent Mode" at bounding box center [334, 401] width 143 height 35
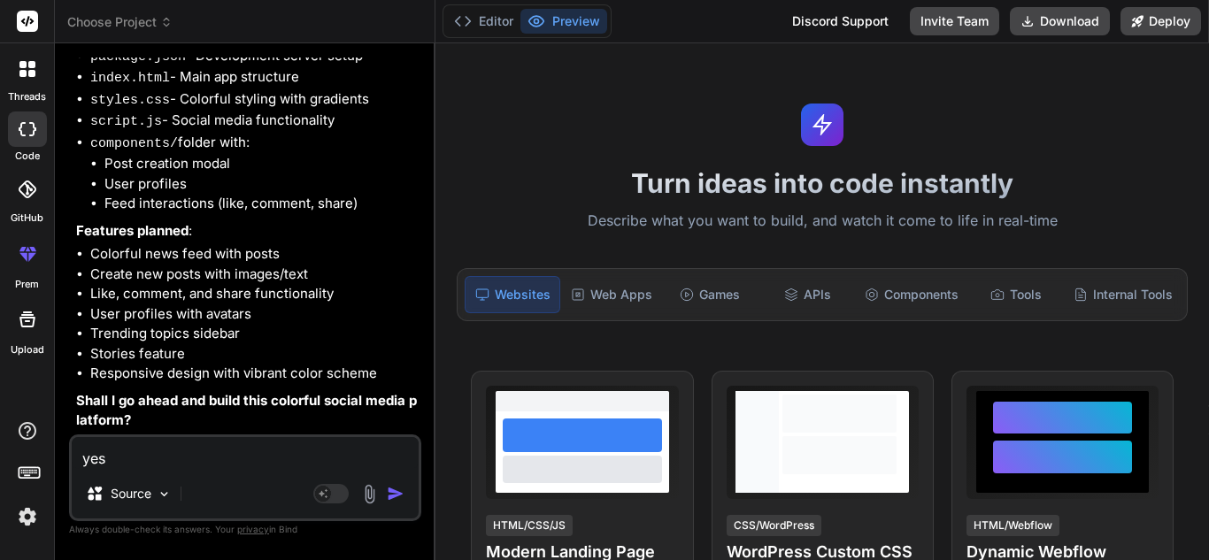
click at [391, 493] on img "button" at bounding box center [396, 494] width 18 height 18
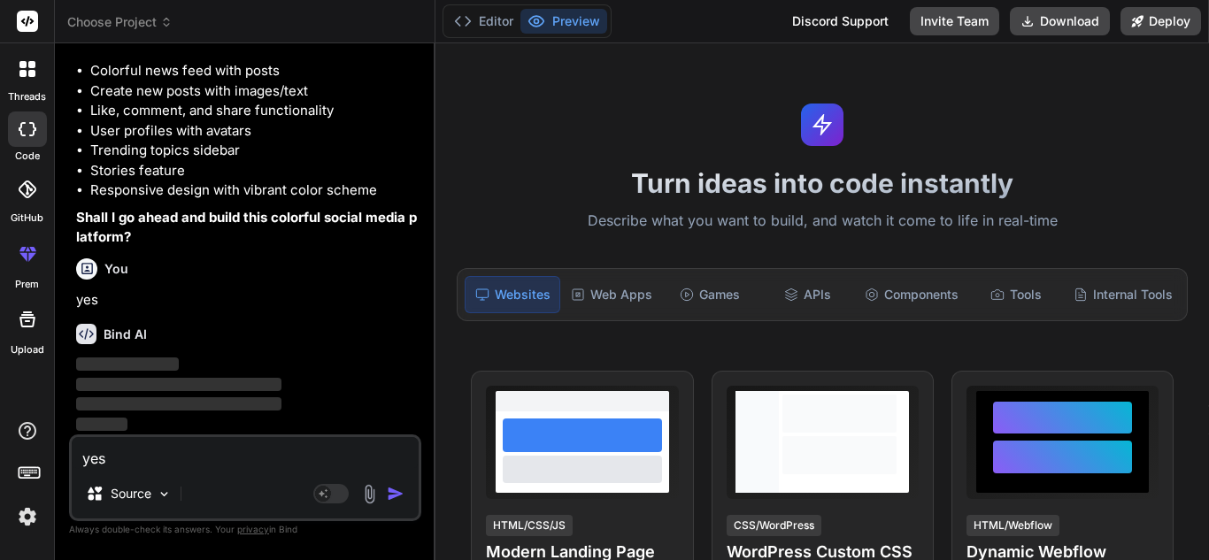
scroll to position [2771, 0]
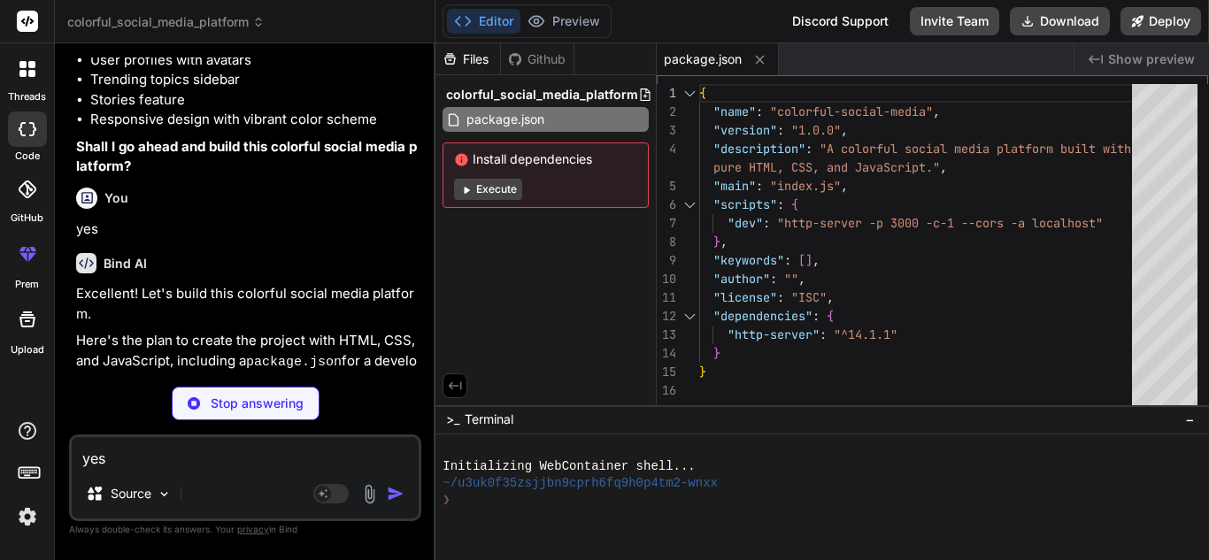
click at [464, 198] on button "Execute" at bounding box center [488, 189] width 68 height 21
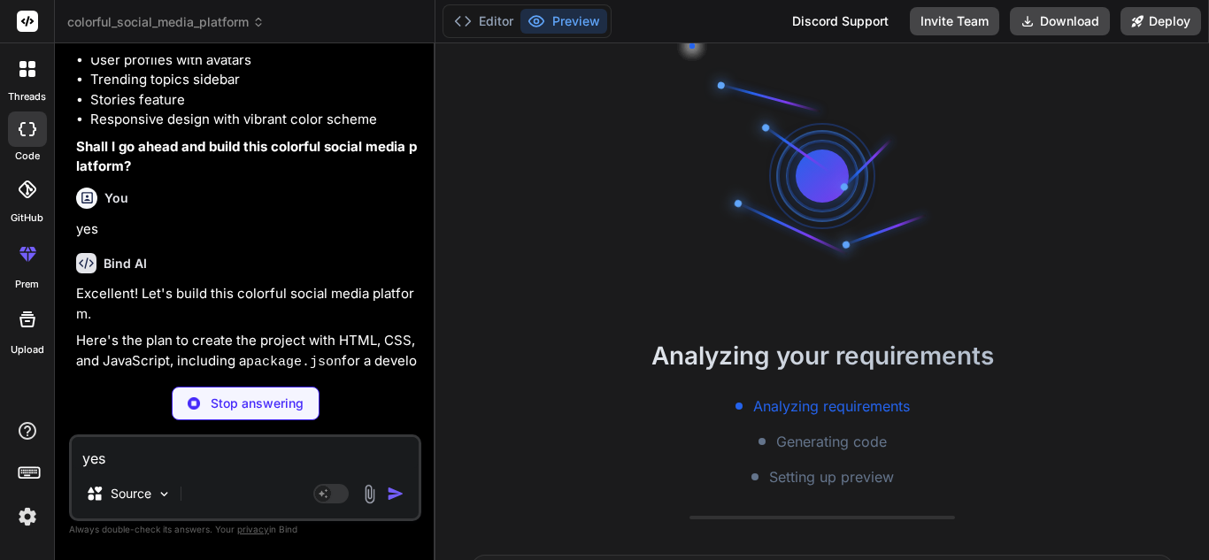
scroll to position [50, 0]
type textarea "x"
type textarea "<script src="script.js" defer></script> </body> </html>"
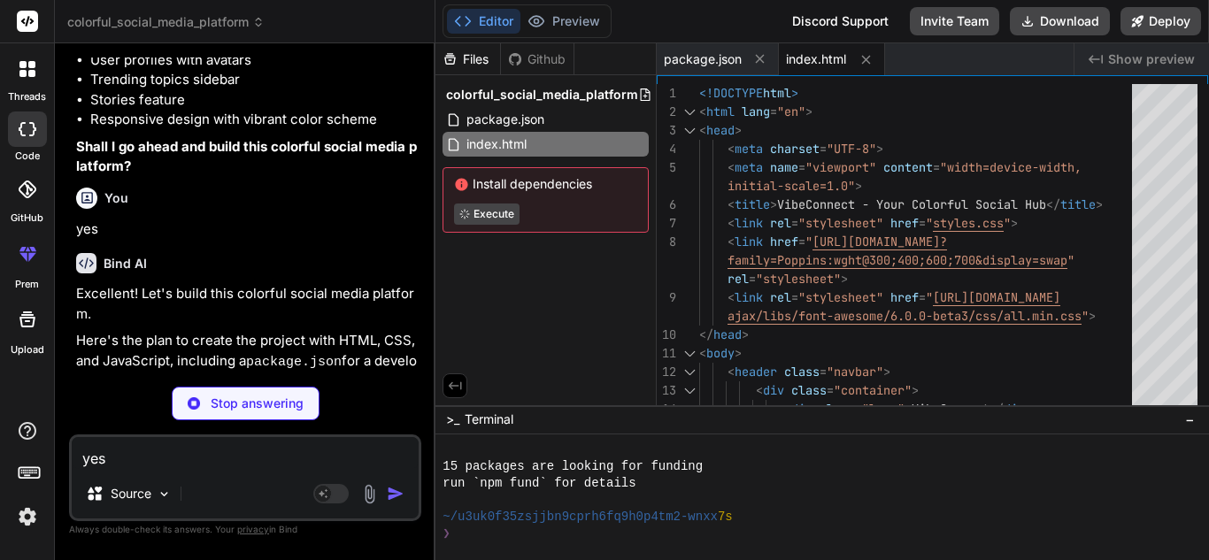
scroll to position [219, 0]
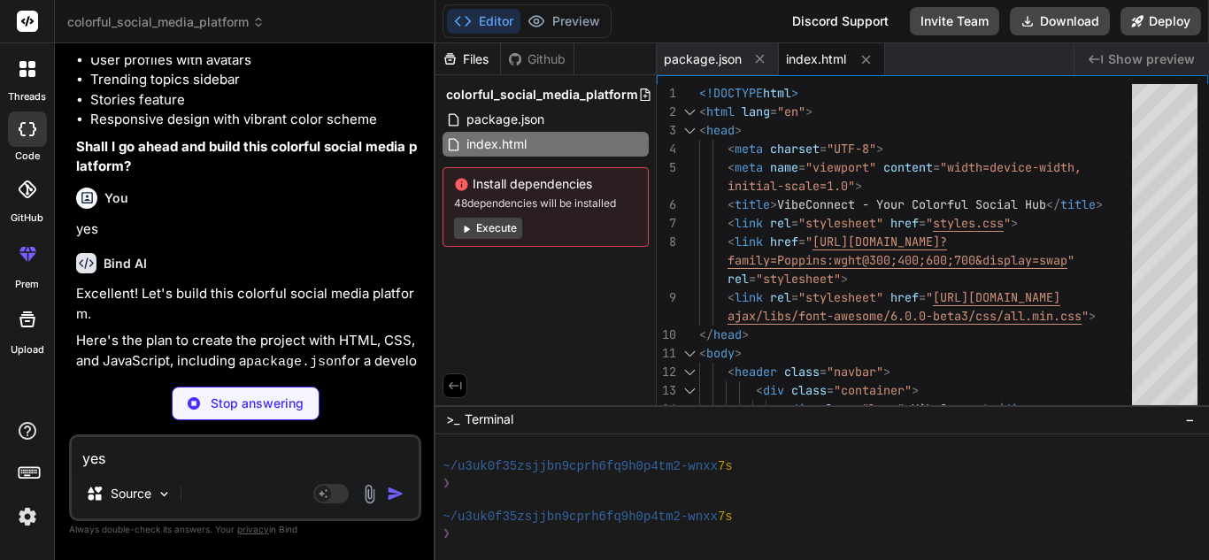
type textarea "x"
type textarea "font-size: 1.3em; } }"
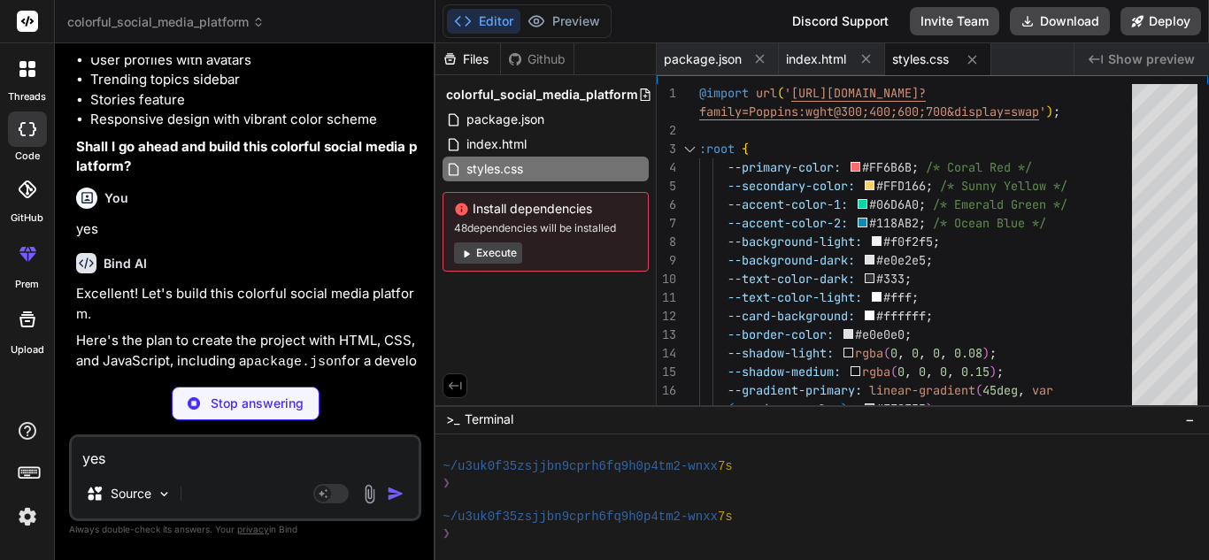
type textarea "x"
type textarea "return postCard; }"
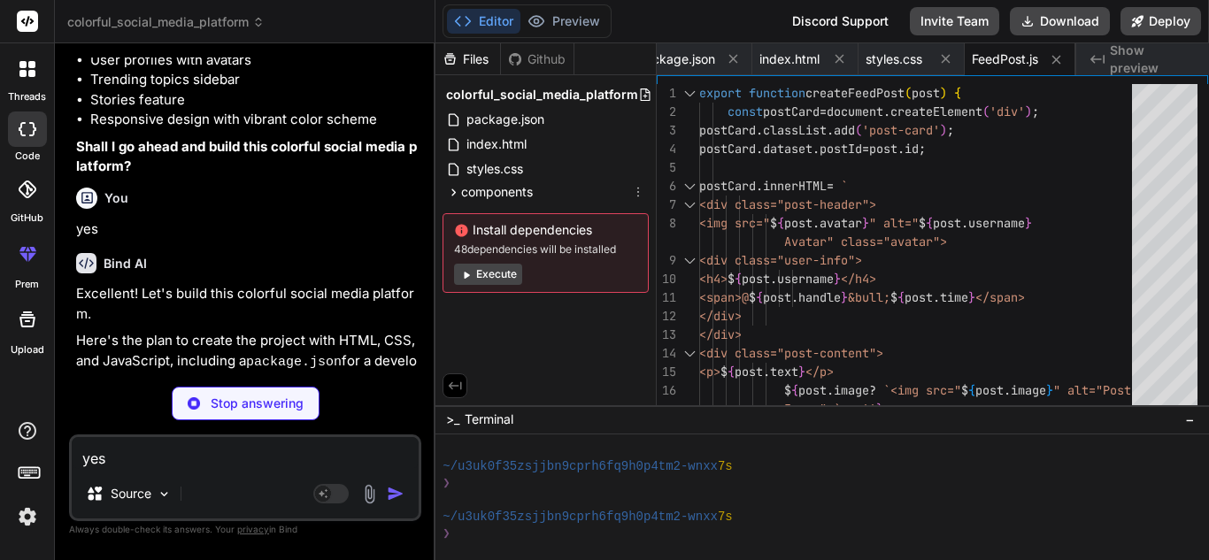
type textarea "x"
type textarea "return { openModal, closeModal }; }"
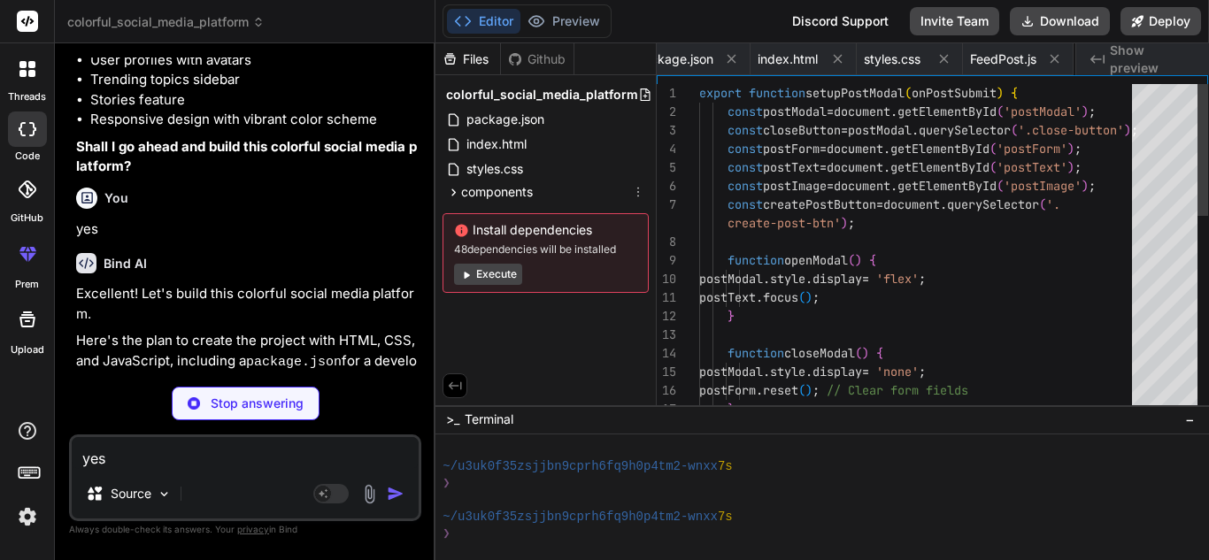
scroll to position [0, 148]
type textarea "x"
type textarea "// Initialize the post modal setupPostModal(handleNewPost); // Initial render o…"
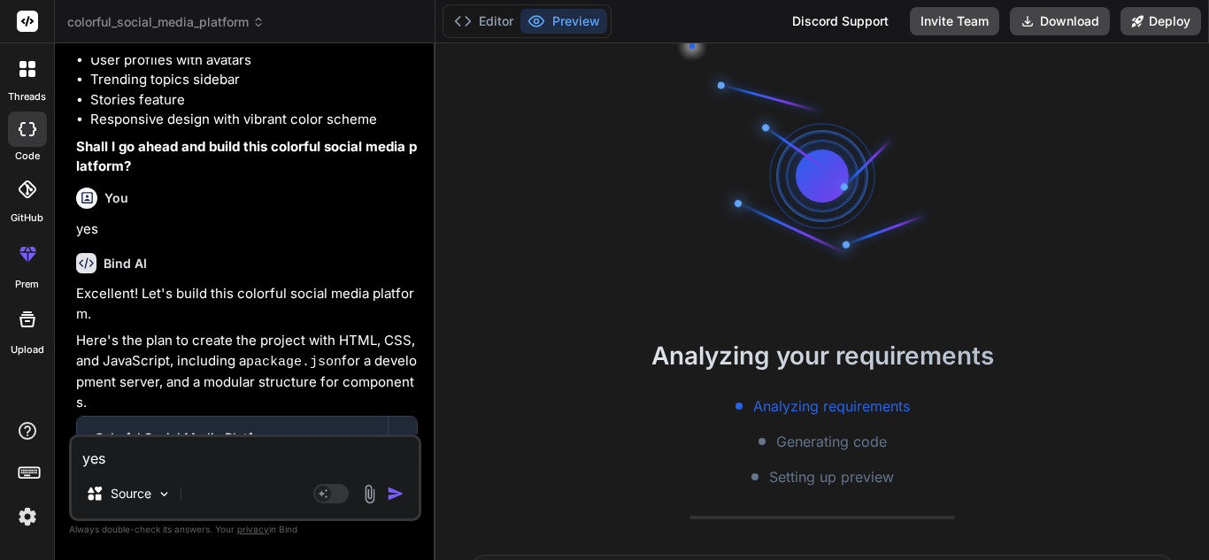
scroll to position [420, 0]
type textarea "x"
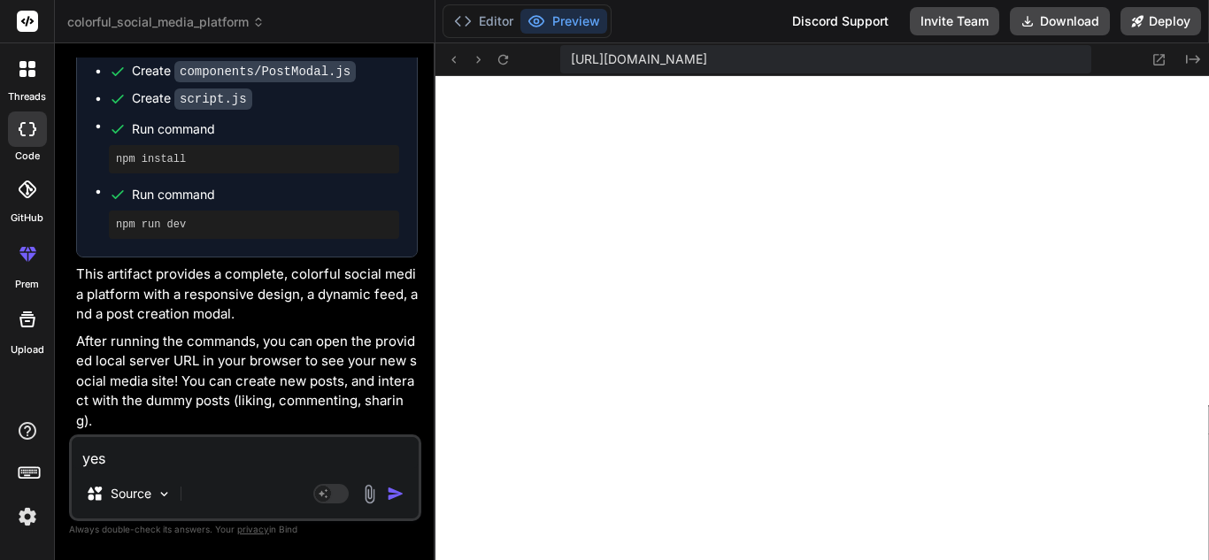
scroll to position [1614, 0]
click at [219, 451] on textarea "yes" at bounding box center [245, 453] width 347 height 32
click at [147, 446] on textarea "yes" at bounding box center [245, 453] width 347 height 32
type textarea "i"
type textarea "x"
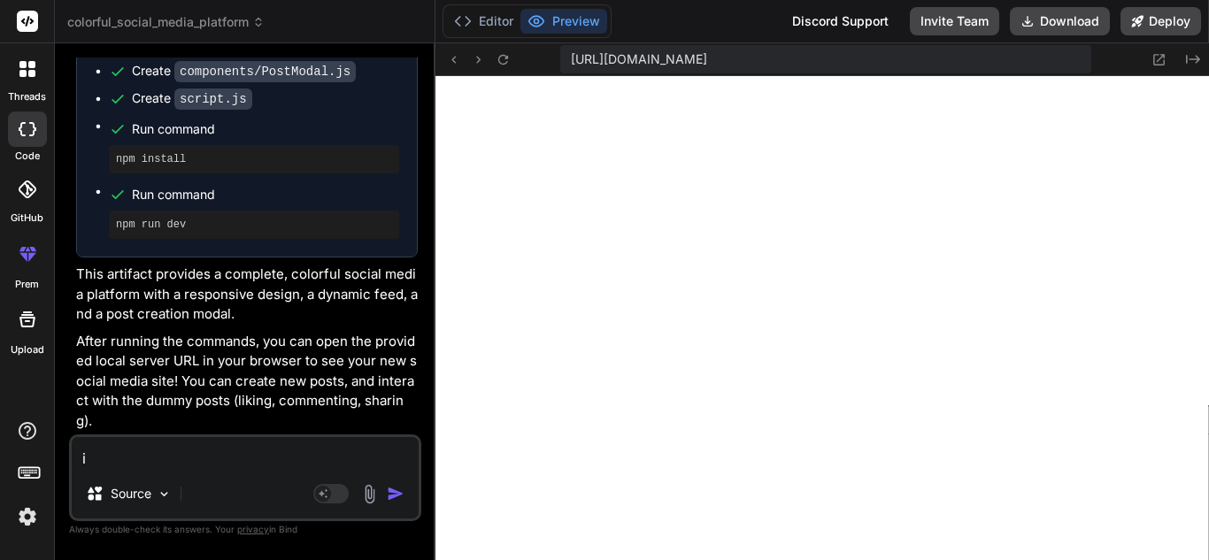
type textarea "x"
type textarea "i"
type textarea "x"
type textarea "it"
type textarea "x"
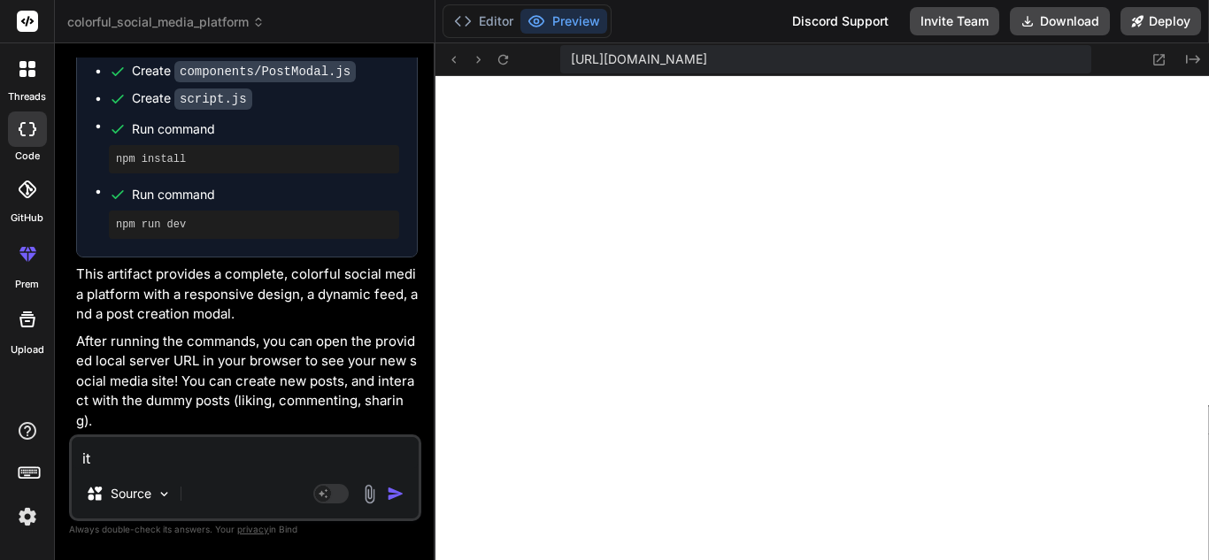
type textarea "its"
type textarea "x"
type textarea "its"
type textarea "x"
type textarea "its a"
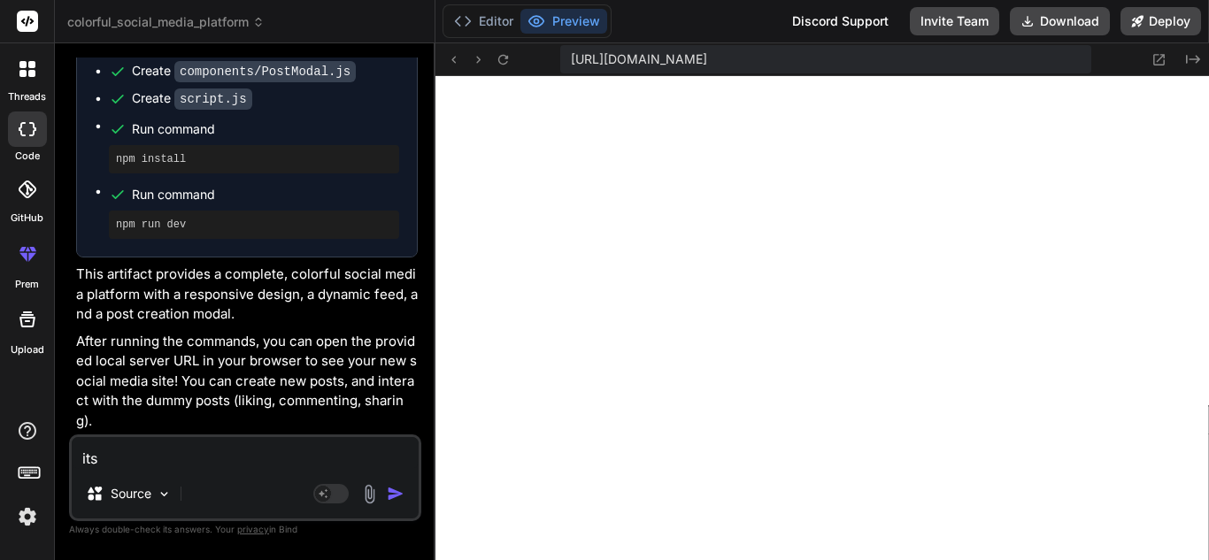
type textarea "x"
type textarea "its as"
type textarea "x"
type textarea "its ask"
type textarea "x"
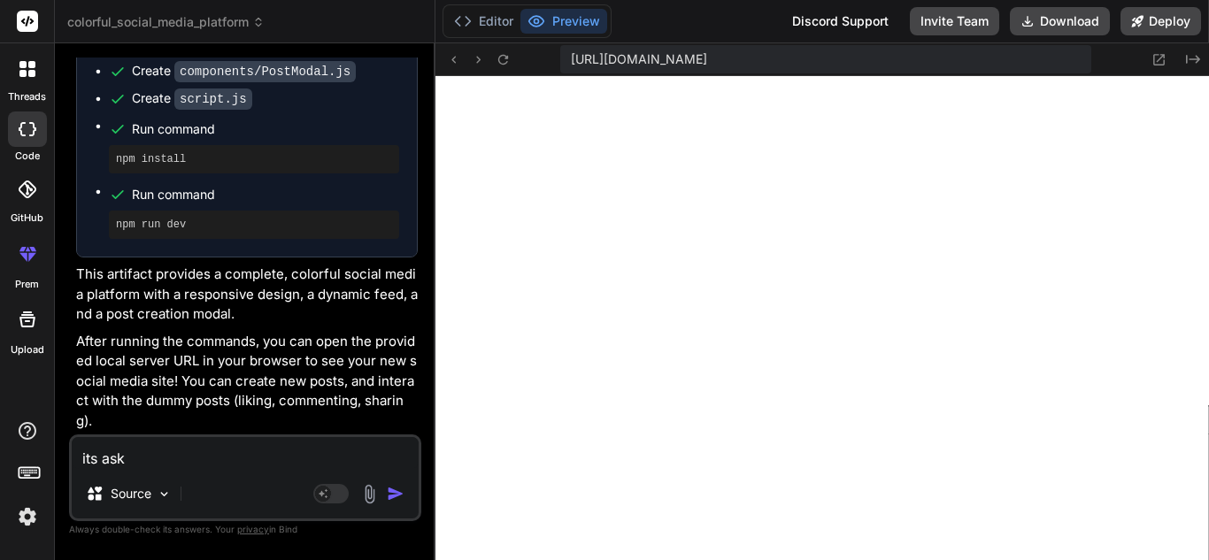
type textarea "its aski"
type textarea "x"
type textarea "its askin"
type textarea "x"
type textarea "its asking"
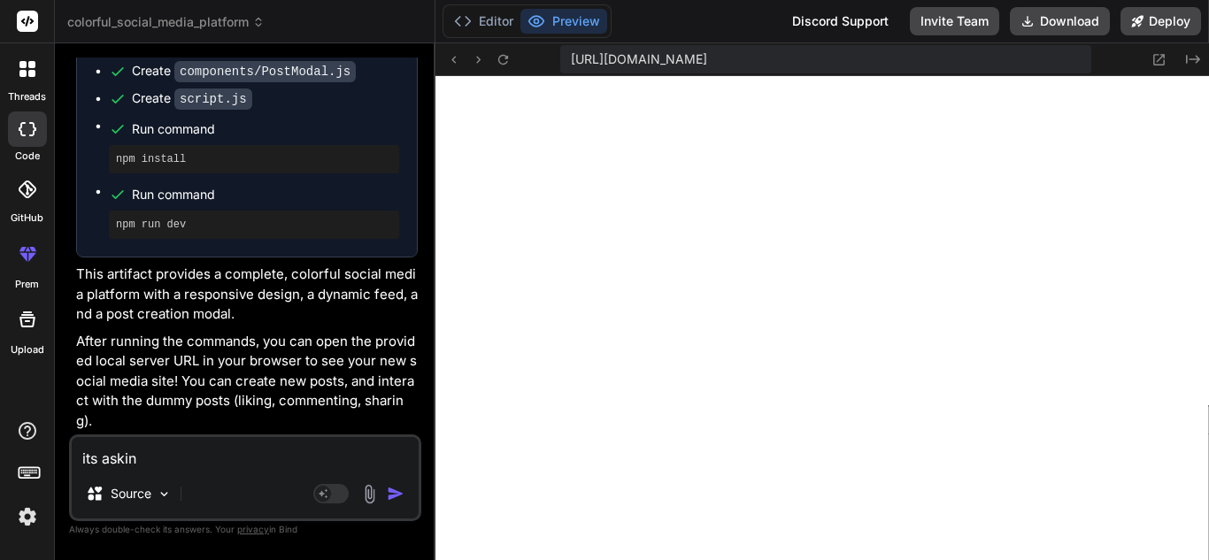
type textarea "x"
type textarea "its asking"
type textarea "x"
type textarea "its asking f"
type textarea "x"
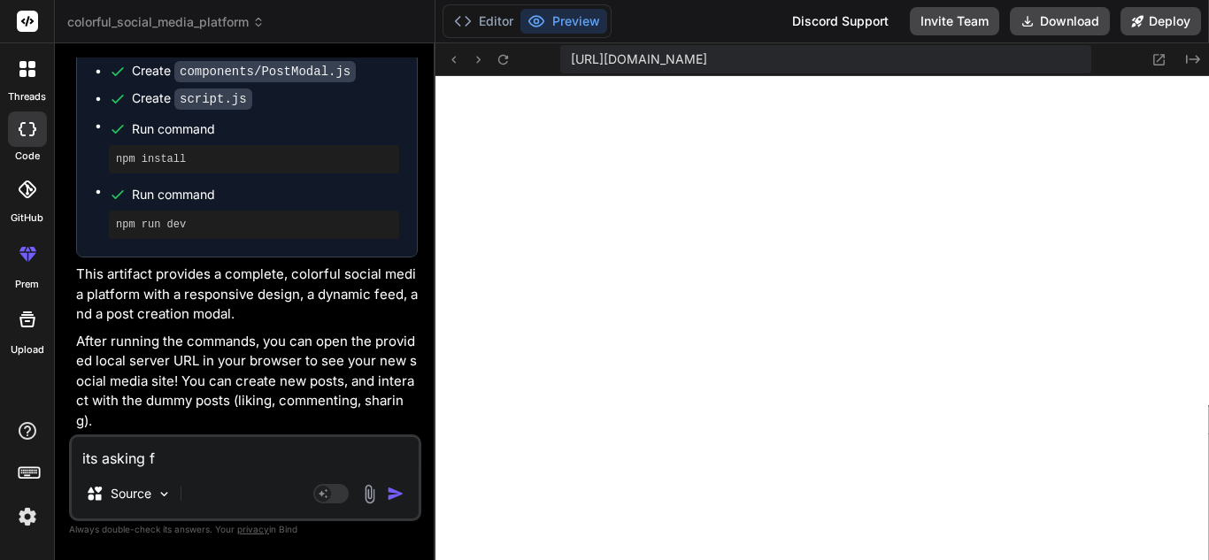
type textarea "its asking fo"
type textarea "x"
type textarea "its asking for"
type textarea "x"
type textarea "its asking for"
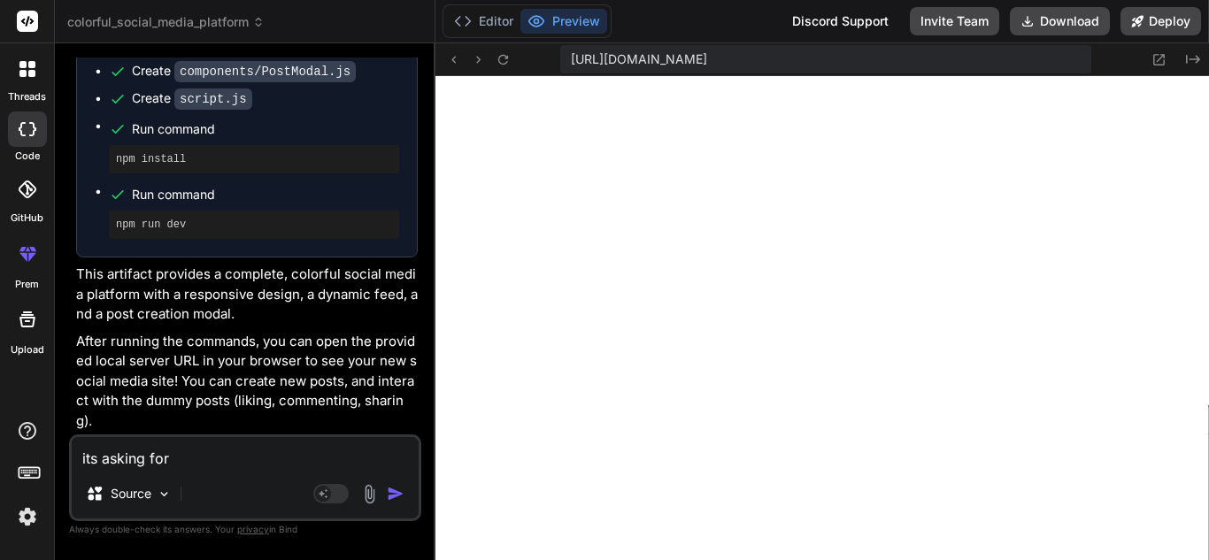
type textarea "x"
type textarea "its asking for n"
click at [275, 452] on textarea "its asking for create new" at bounding box center [245, 453] width 347 height 32
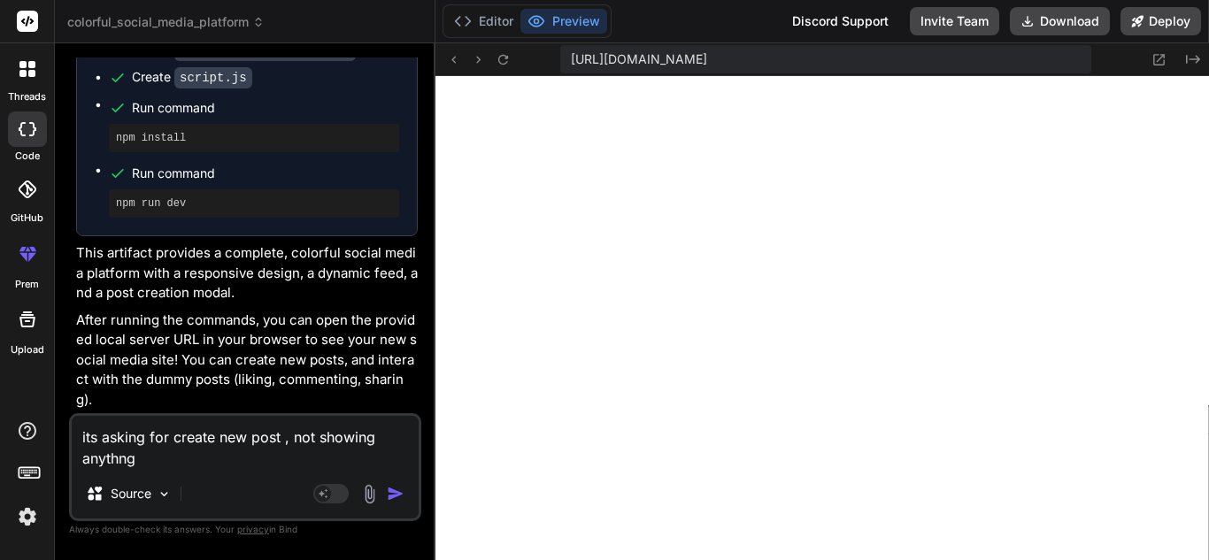
click at [117, 459] on textarea "its asking for create new post , not showing anythng" at bounding box center [245, 442] width 347 height 53
click at [141, 460] on textarea "its asking for create new post , not showing anything" at bounding box center [245, 442] width 347 height 53
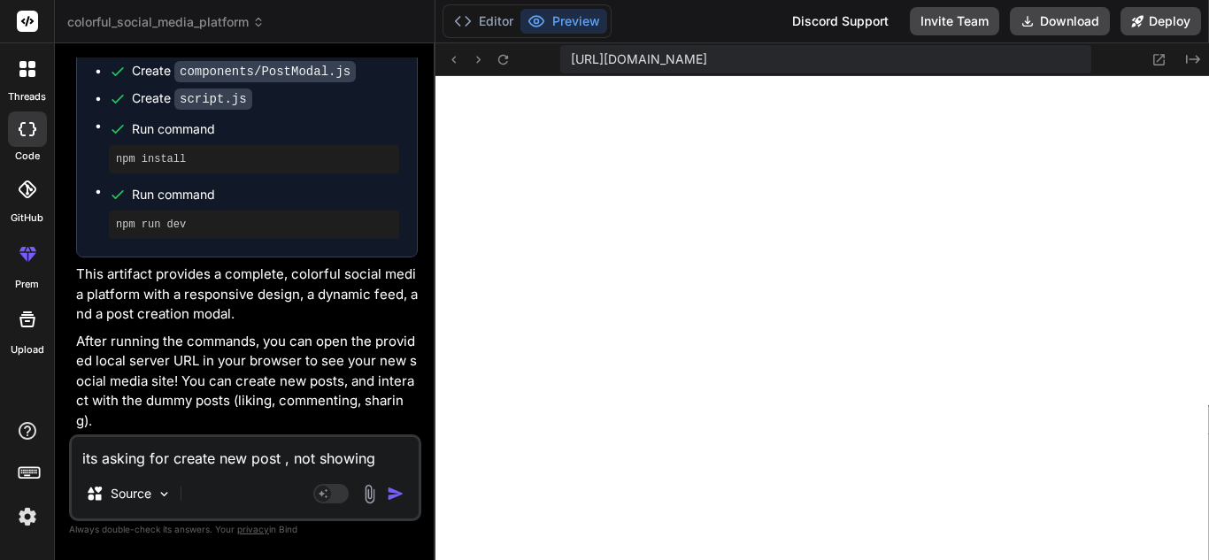
click at [402, 499] on img "button" at bounding box center [396, 494] width 18 height 18
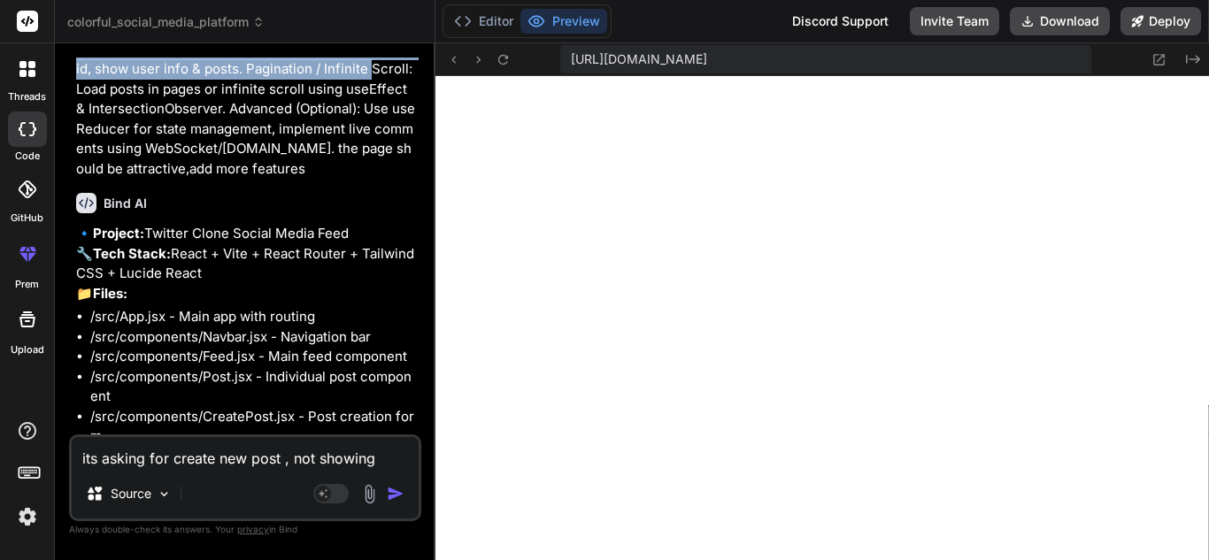
scroll to position [578, 0]
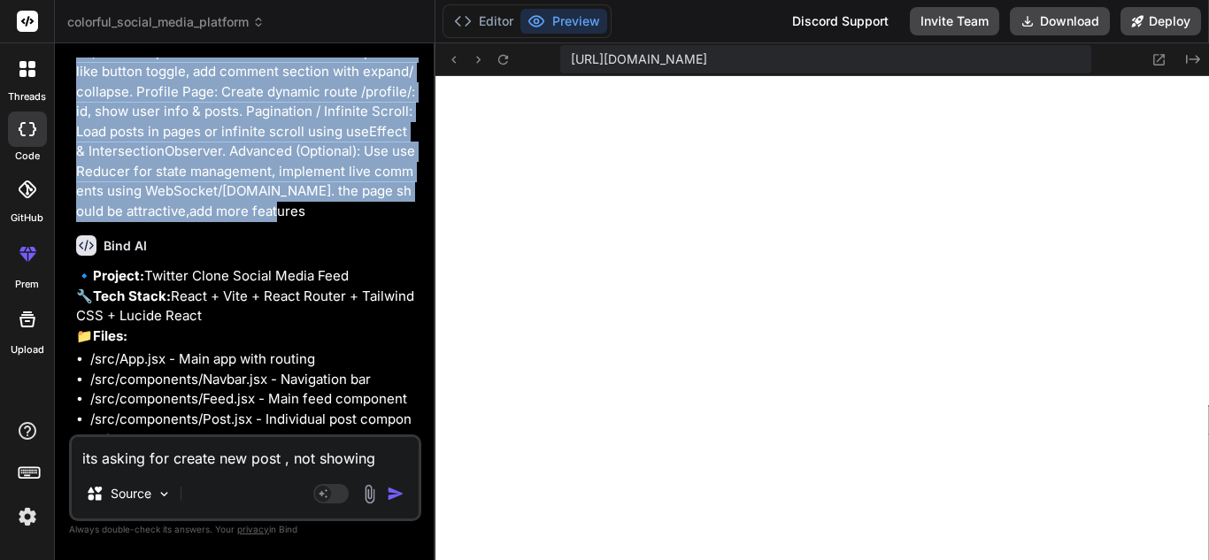
drag, startPoint x: 78, startPoint y: 170, endPoint x: 324, endPoint y: 204, distance: 248.5
click at [324, 204] on p "use react js + vite -Social Media Feed (Twitter) 🎯 Goal: Build a feed system wh…" at bounding box center [247, 72] width 342 height 299
copy p "use react js + vite -Social Media Feed (Twitter) 🎯 Goal: Build a feed system wh…"
click at [1138, 19] on icon at bounding box center [1138, 21] width 12 height 12
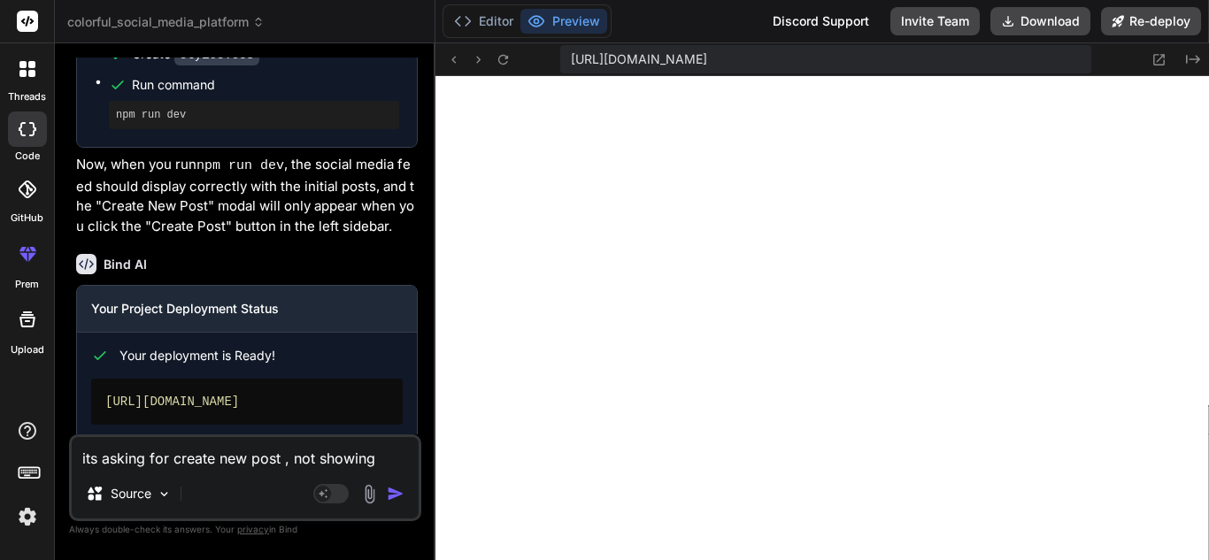
scroll to position [4252, 0]
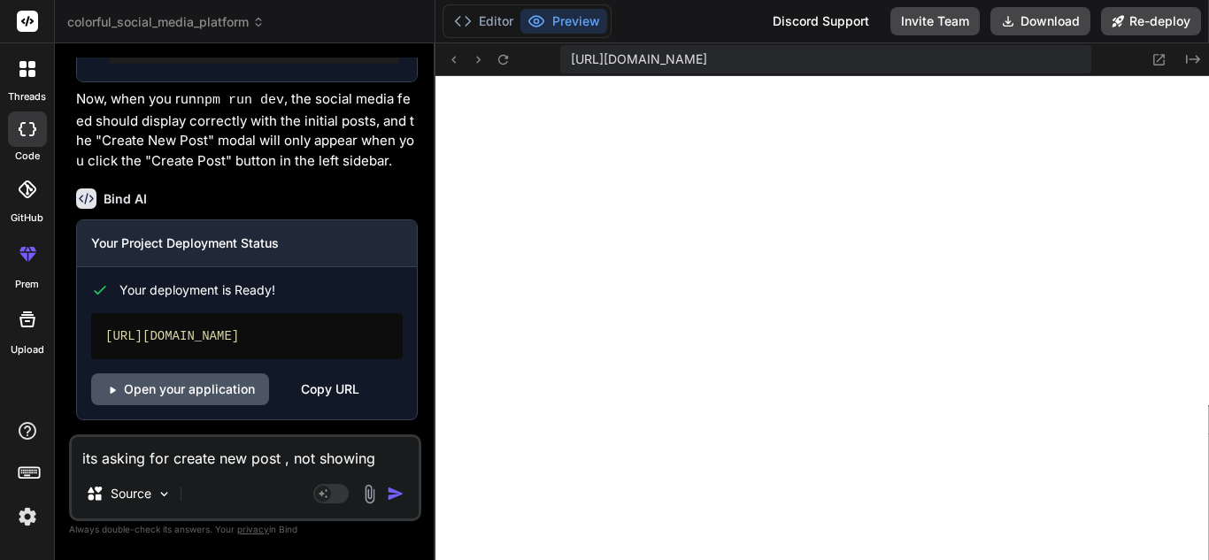
click at [210, 380] on link "Open your application" at bounding box center [180, 390] width 178 height 32
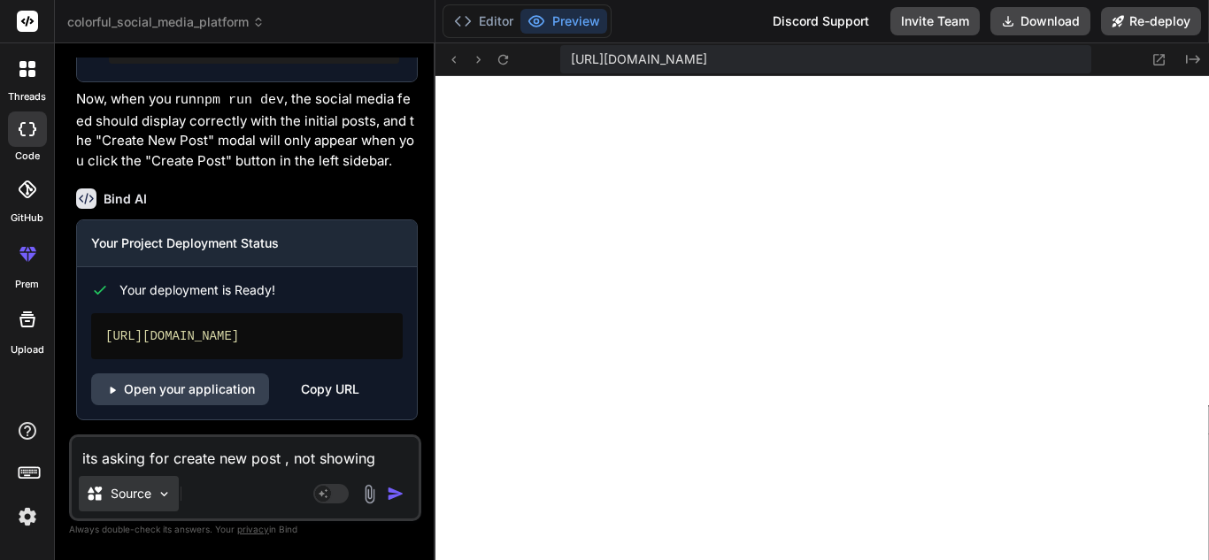
click at [119, 495] on p "Source" at bounding box center [131, 494] width 41 height 18
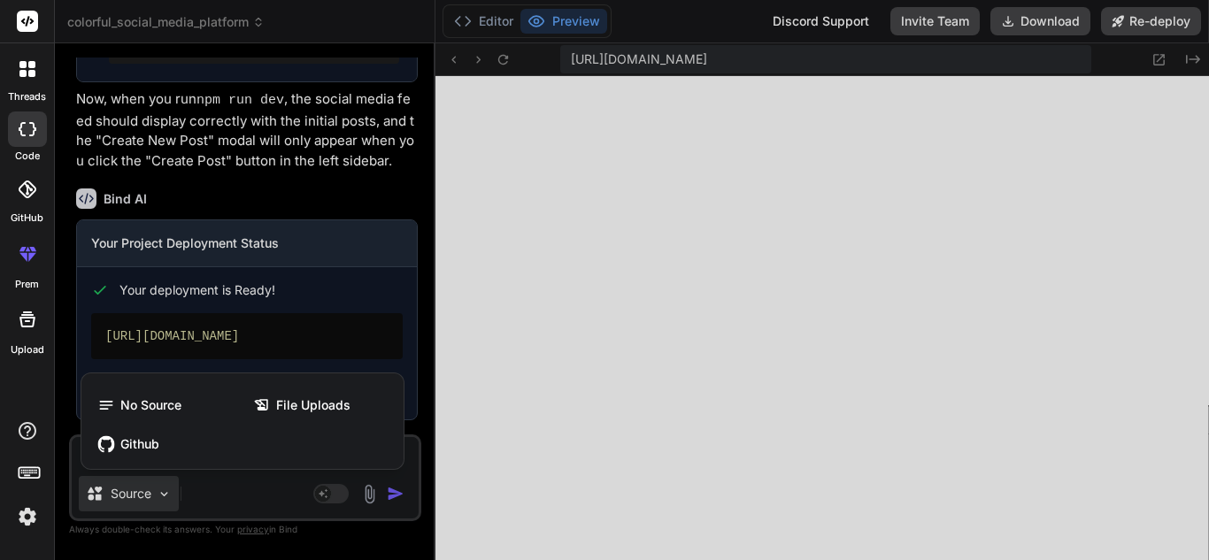
click at [239, 491] on div at bounding box center [604, 280] width 1209 height 560
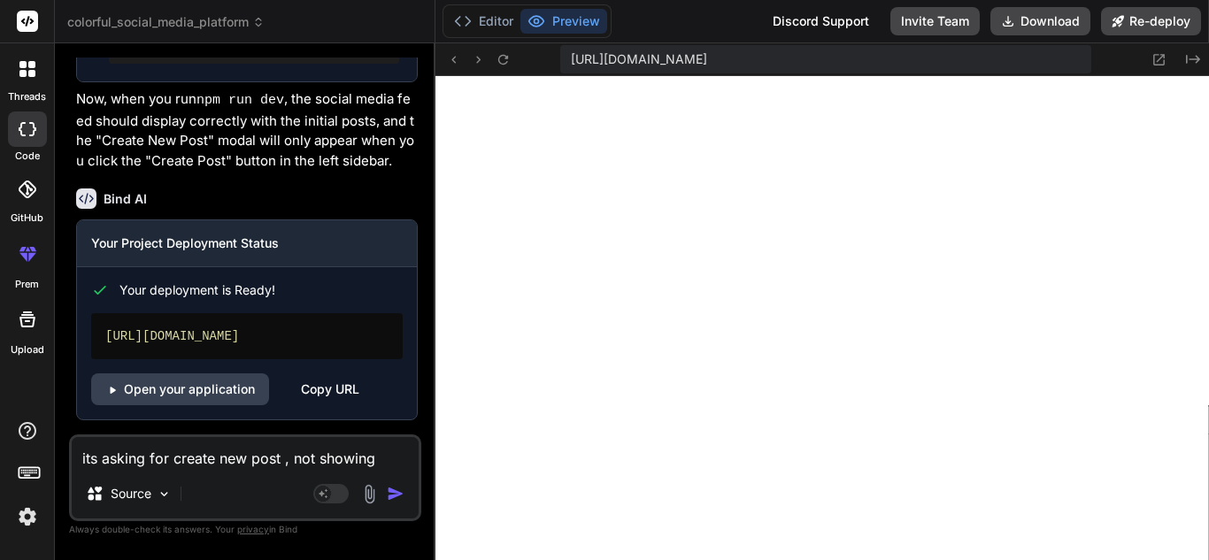
click at [193, 461] on textarea "its asking for create new post , not showing feed" at bounding box center [245, 453] width 347 height 32
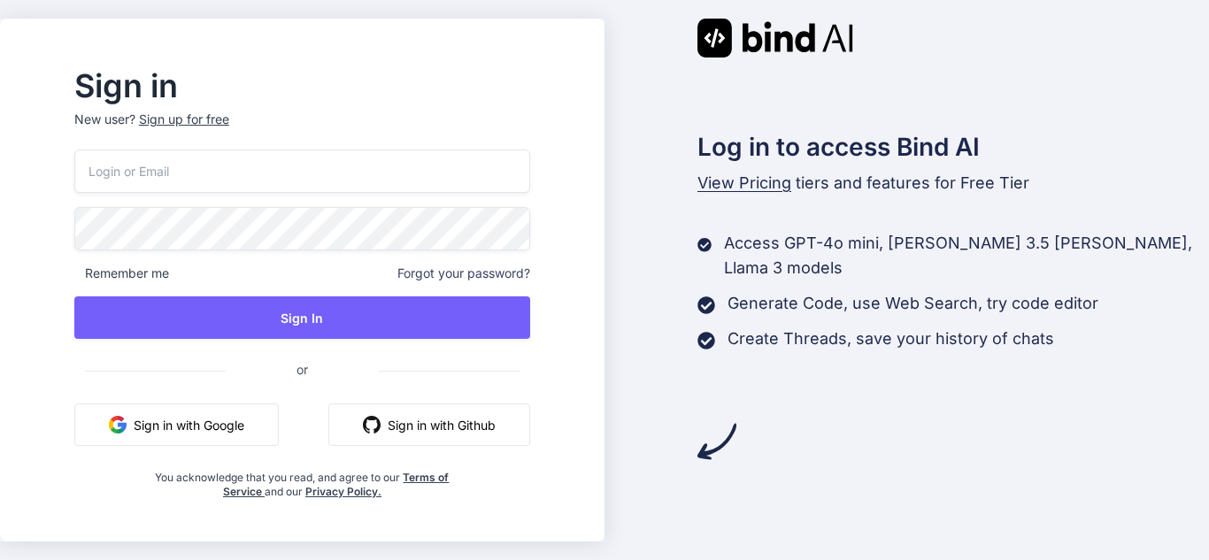
click at [212, 446] on div "Remember me Forgot your password? Sign In or Sign in with Google Sign in with G…" at bounding box center [302, 325] width 456 height 350
click at [229, 433] on button "Sign in with Google" at bounding box center [176, 425] width 204 height 42
